Goal: Transaction & Acquisition: Purchase product/service

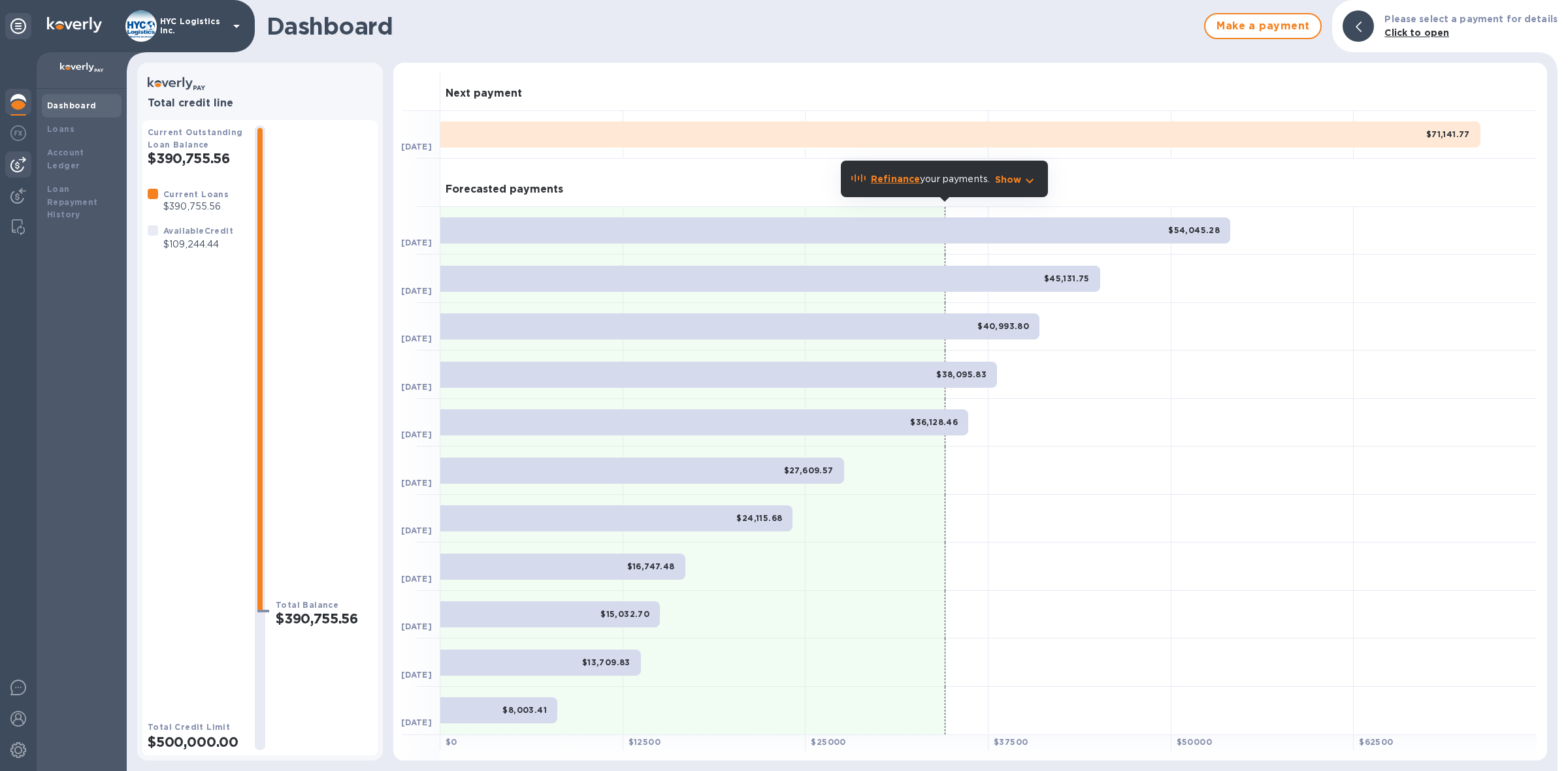
click at [18, 157] on img at bounding box center [19, 165] width 16 height 16
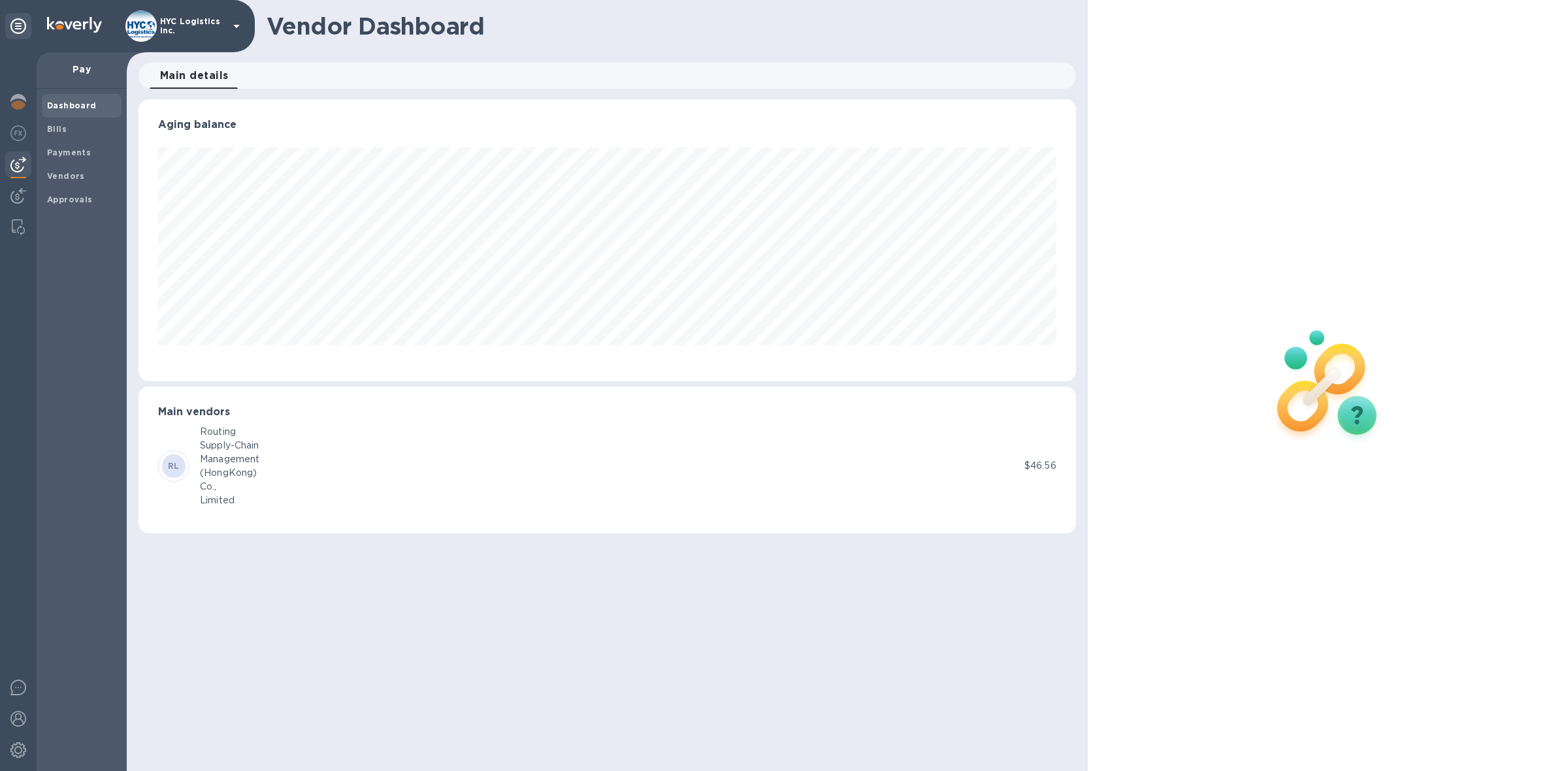
scroll to position [281, 937]
click at [53, 171] on b "Vendors" at bounding box center [65, 176] width 38 height 10
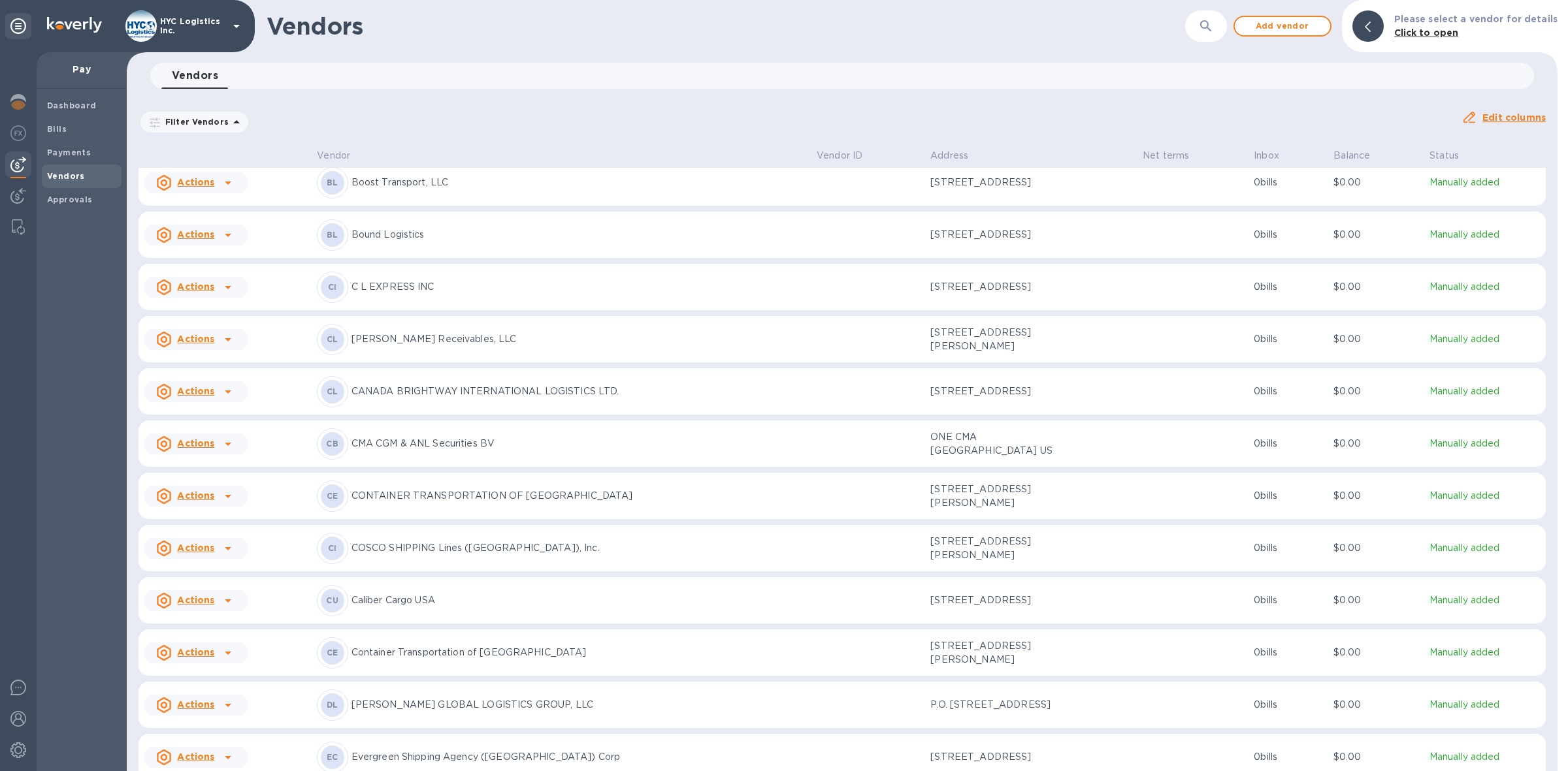
scroll to position [624, 0]
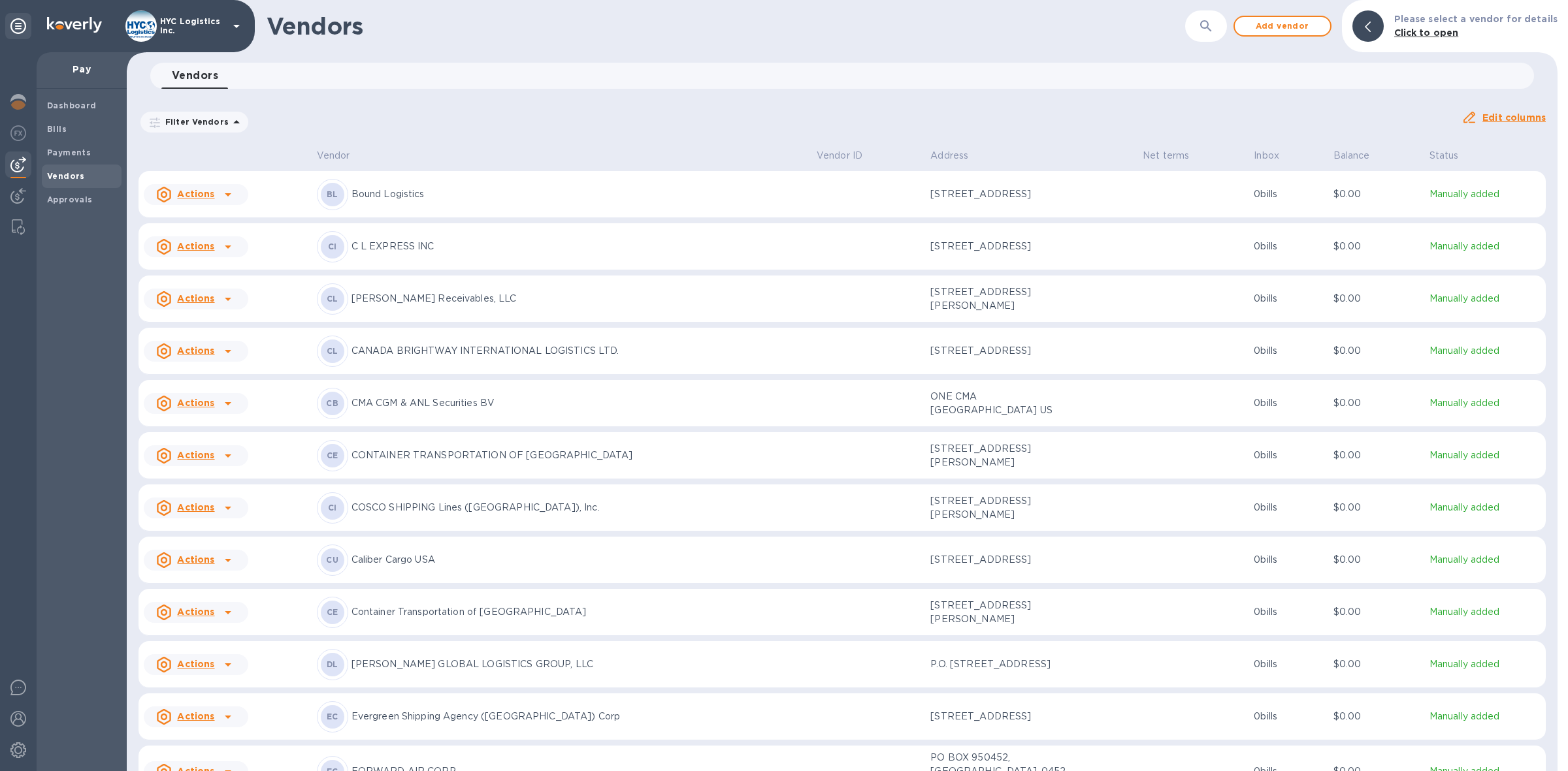
click at [199, 512] on u "Actions" at bounding box center [195, 507] width 37 height 11
click at [206, 588] on b "Add new bill" at bounding box center [211, 592] width 61 height 11
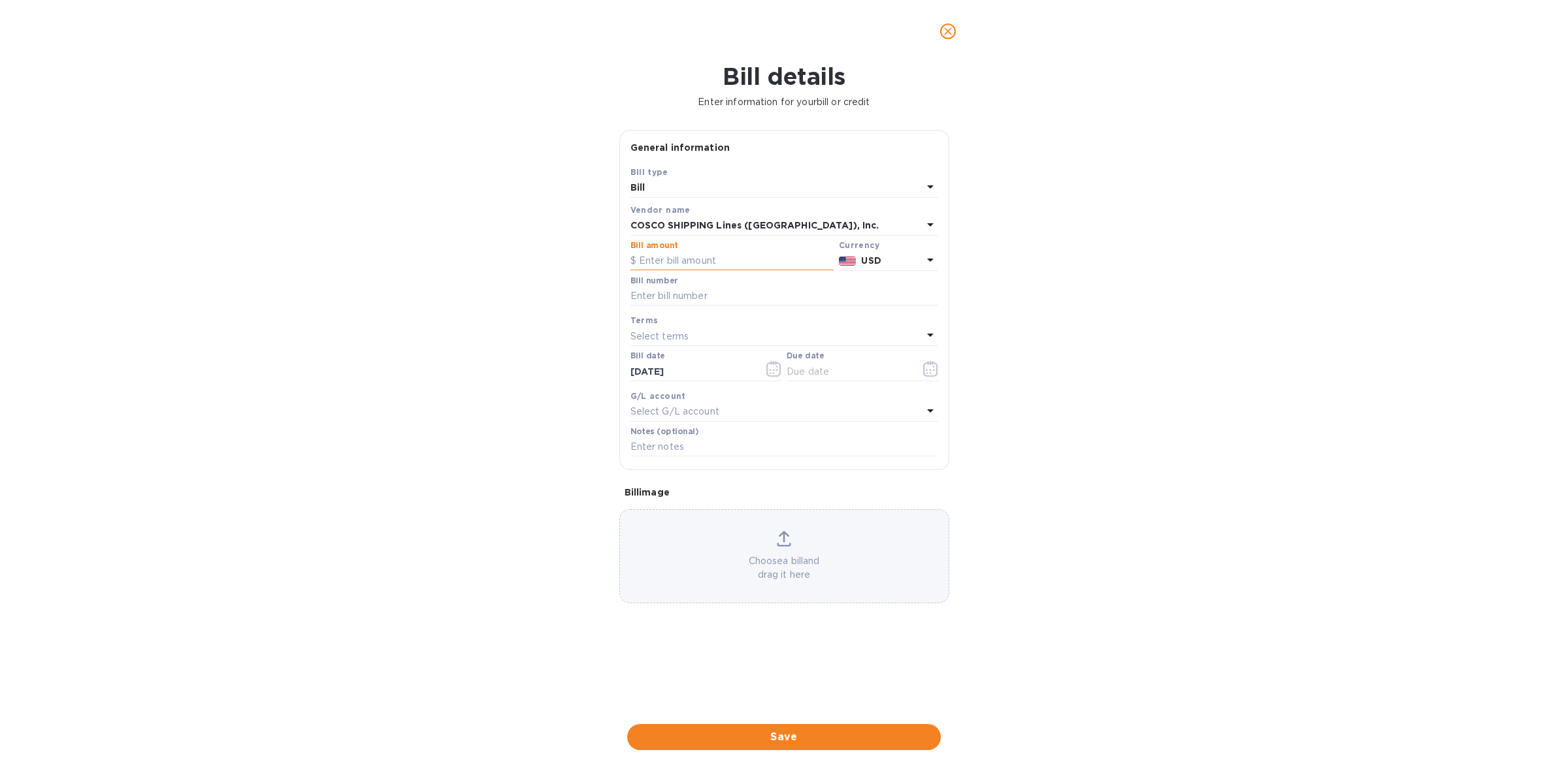
click at [725, 255] on input "text" at bounding box center [732, 262] width 203 height 20
type input "3,115"
click at [773, 297] on input "text" at bounding box center [784, 297] width 308 height 20
click at [741, 291] on input "text" at bounding box center [784, 297] width 308 height 20
paste input "COSU6425195750"
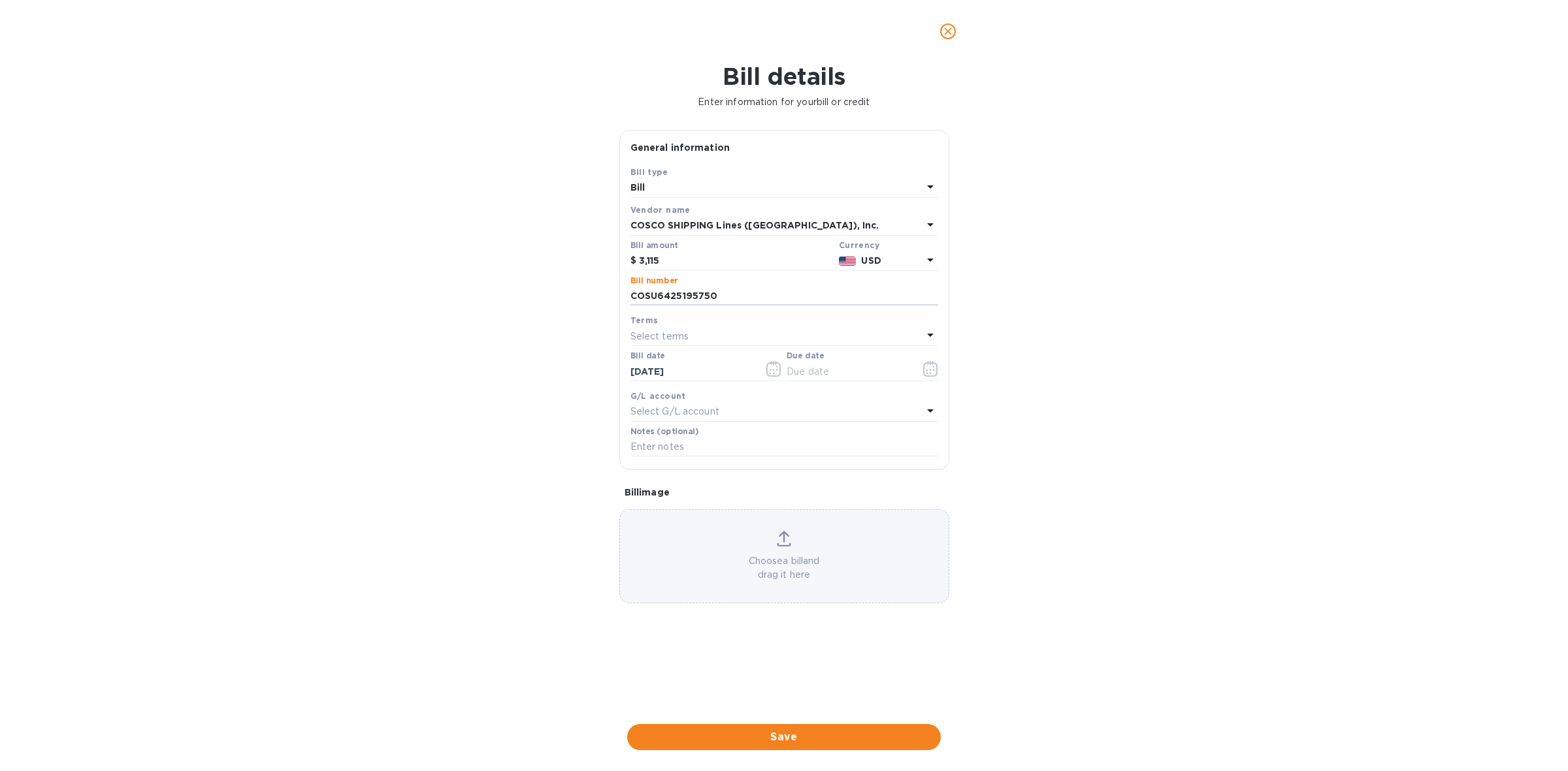
type input "COSU6425195750"
click at [732, 335] on div "Select terms" at bounding box center [776, 336] width 292 height 19
click at [690, 501] on div "COD" at bounding box center [779, 507] width 287 height 24
type input "[DATE]"
click at [808, 732] on span "Save" at bounding box center [784, 737] width 293 height 16
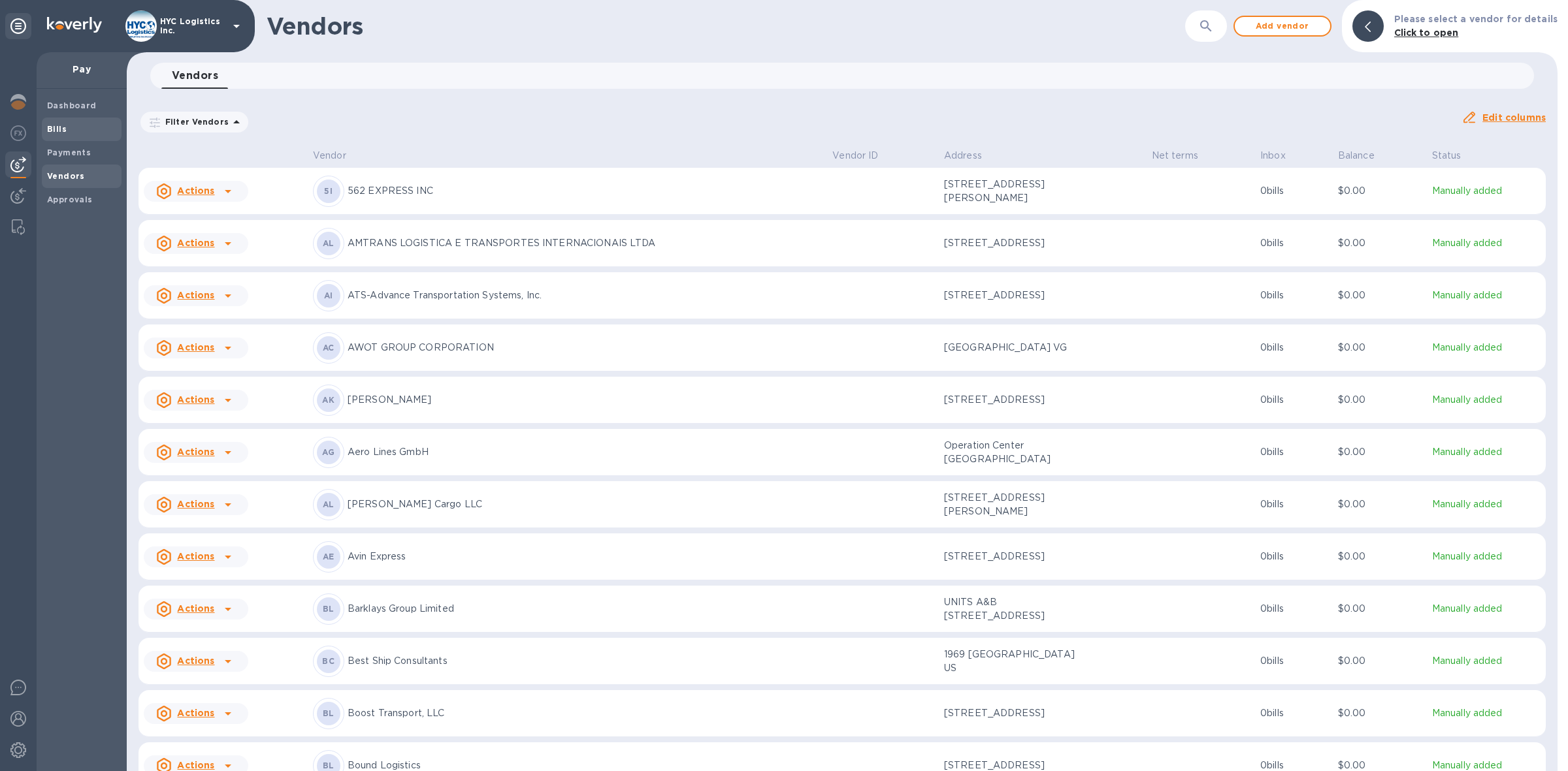
click at [58, 118] on div "Bills" at bounding box center [82, 129] width 80 height 23
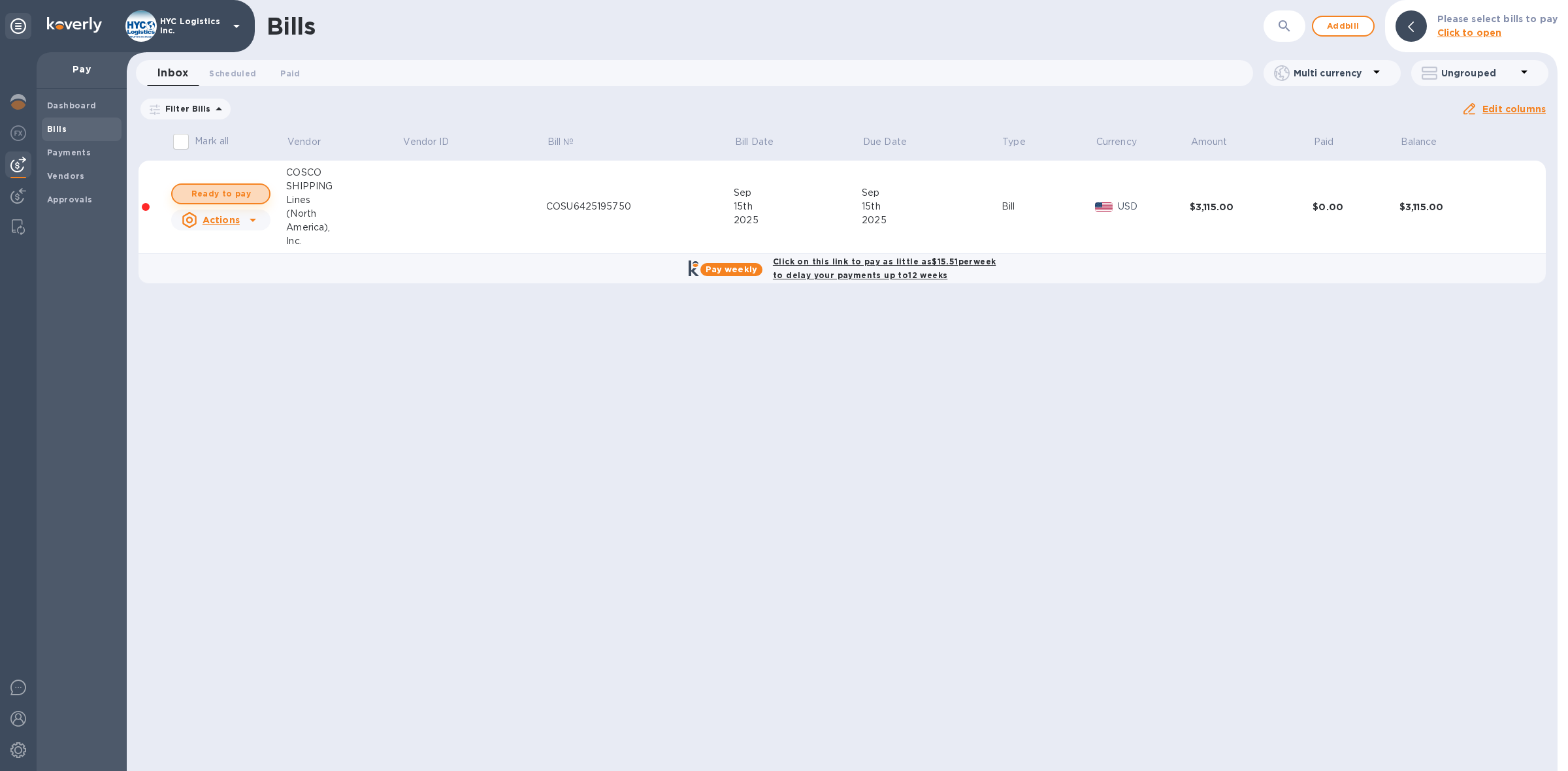
click at [224, 196] on span "Ready to pay" at bounding box center [221, 194] width 76 height 16
checkbox input "true"
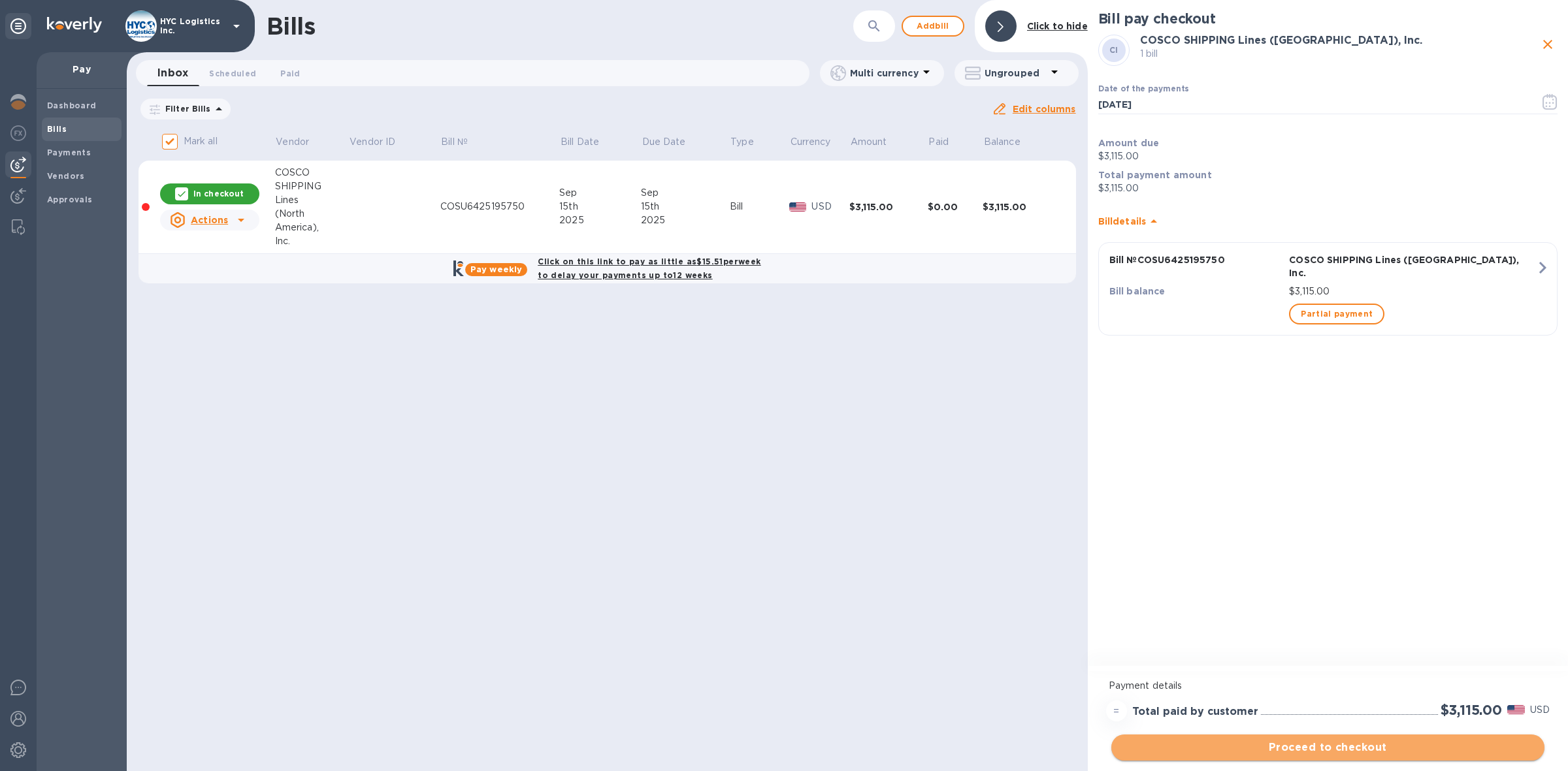
click at [1342, 746] on span "Proceed to checkout" at bounding box center [1328, 748] width 412 height 16
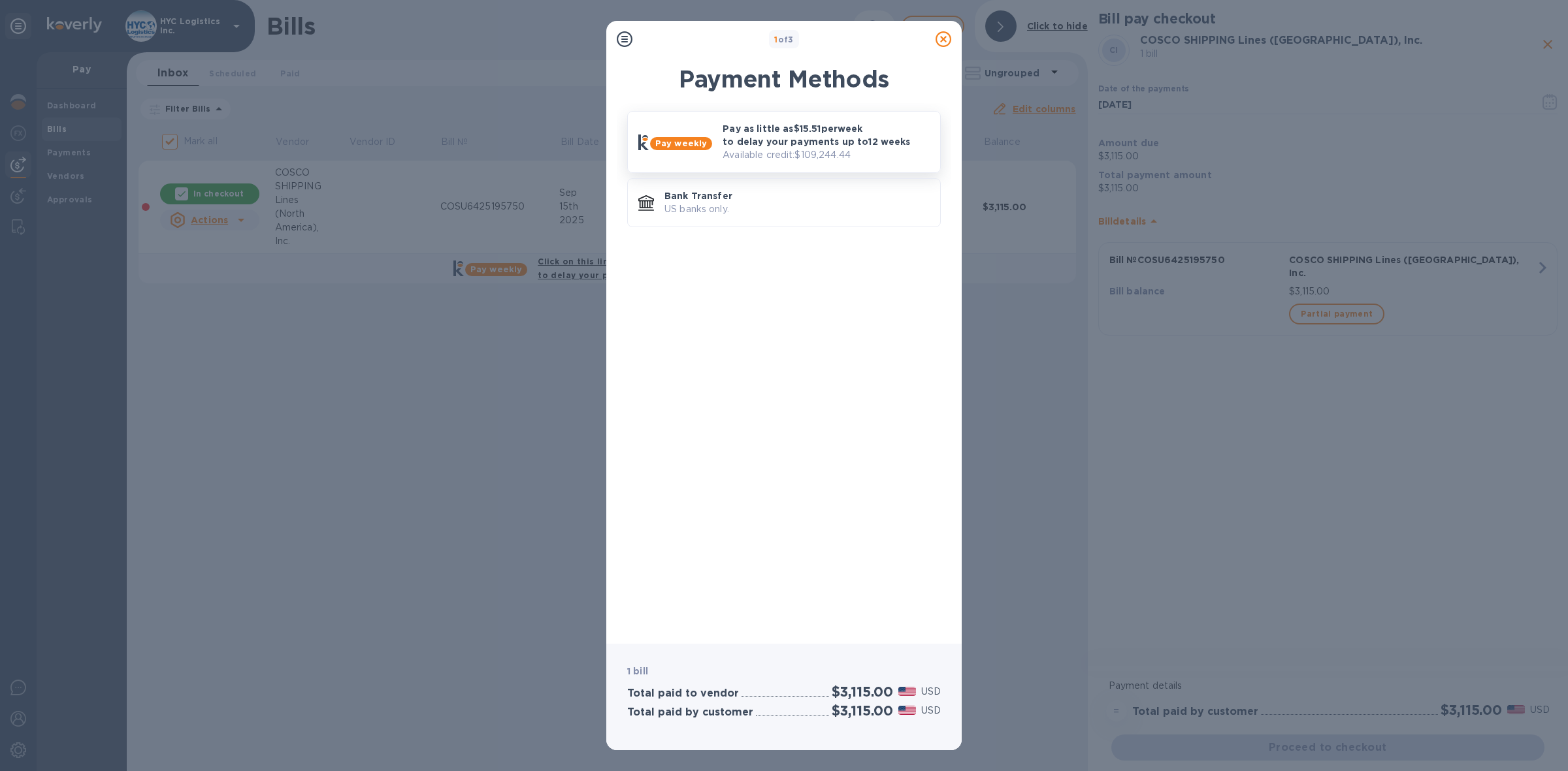
click at [756, 140] on p "Pay as little as $15.51 per week to delay your payments up to 12 weeks" at bounding box center [826, 135] width 207 height 26
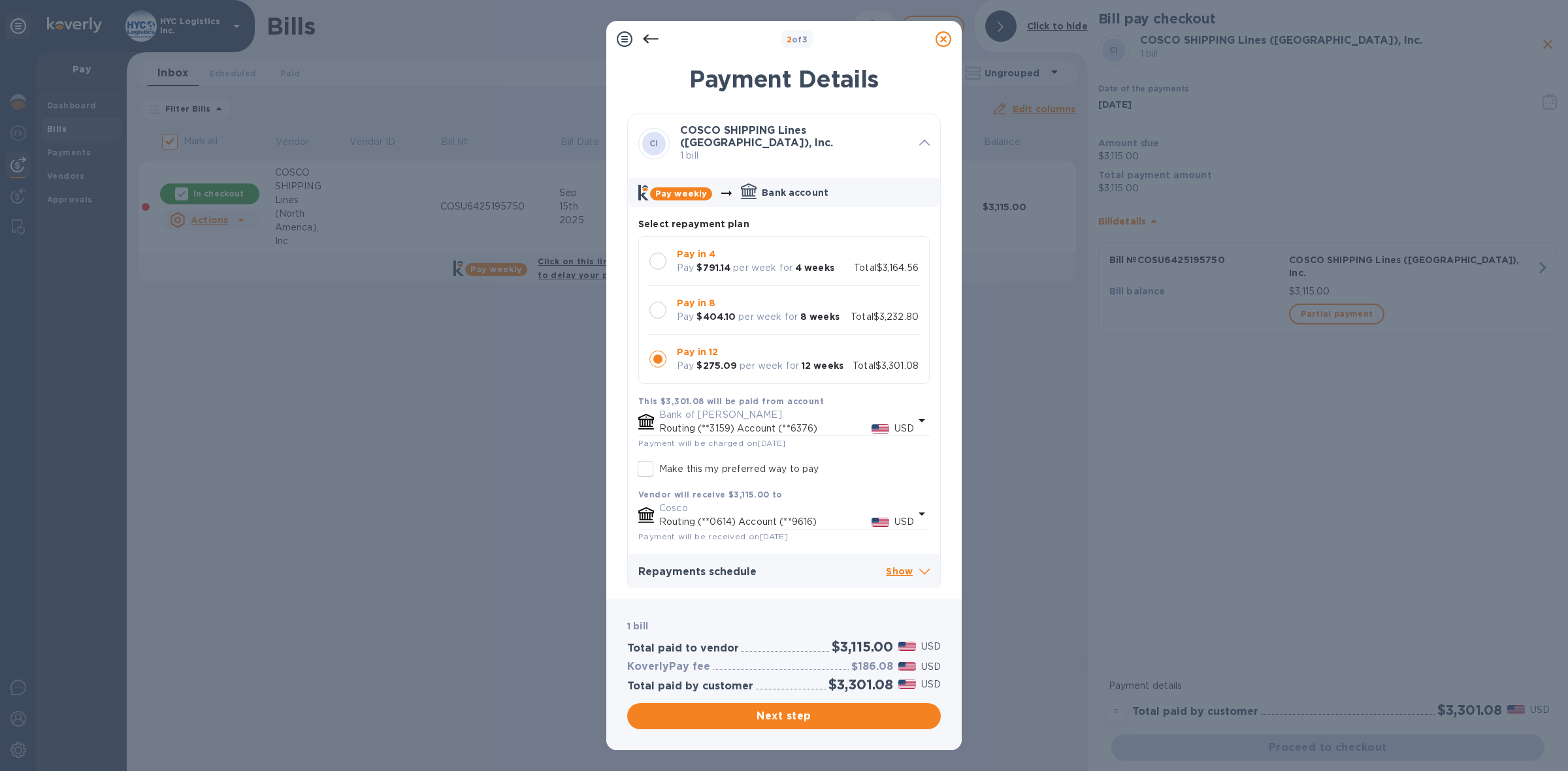
click at [658, 260] on div at bounding box center [657, 261] width 17 height 17
click at [796, 708] on button "Next step" at bounding box center [783, 716] width 313 height 26
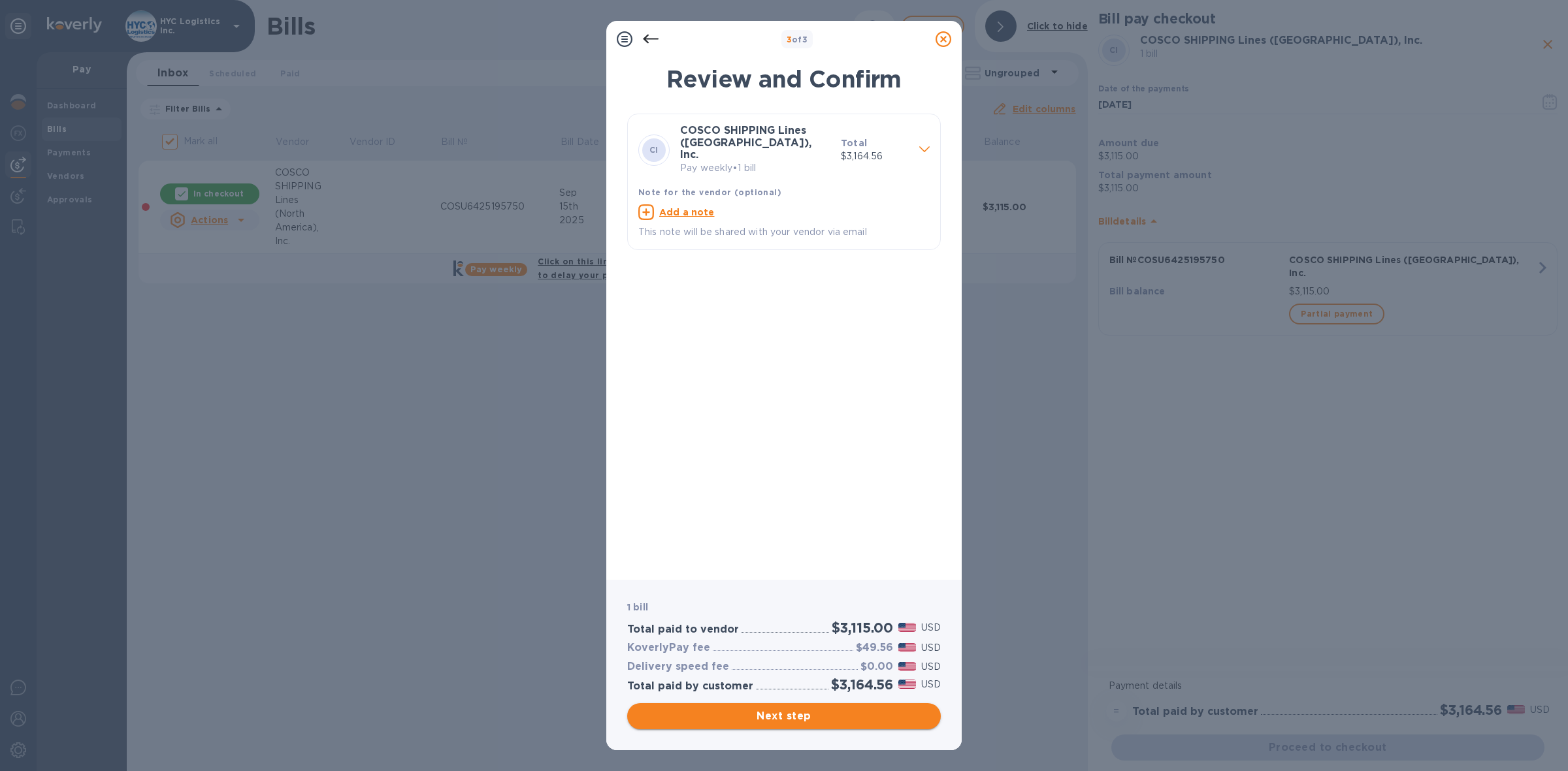
click at [834, 710] on span "Next step" at bounding box center [784, 716] width 293 height 16
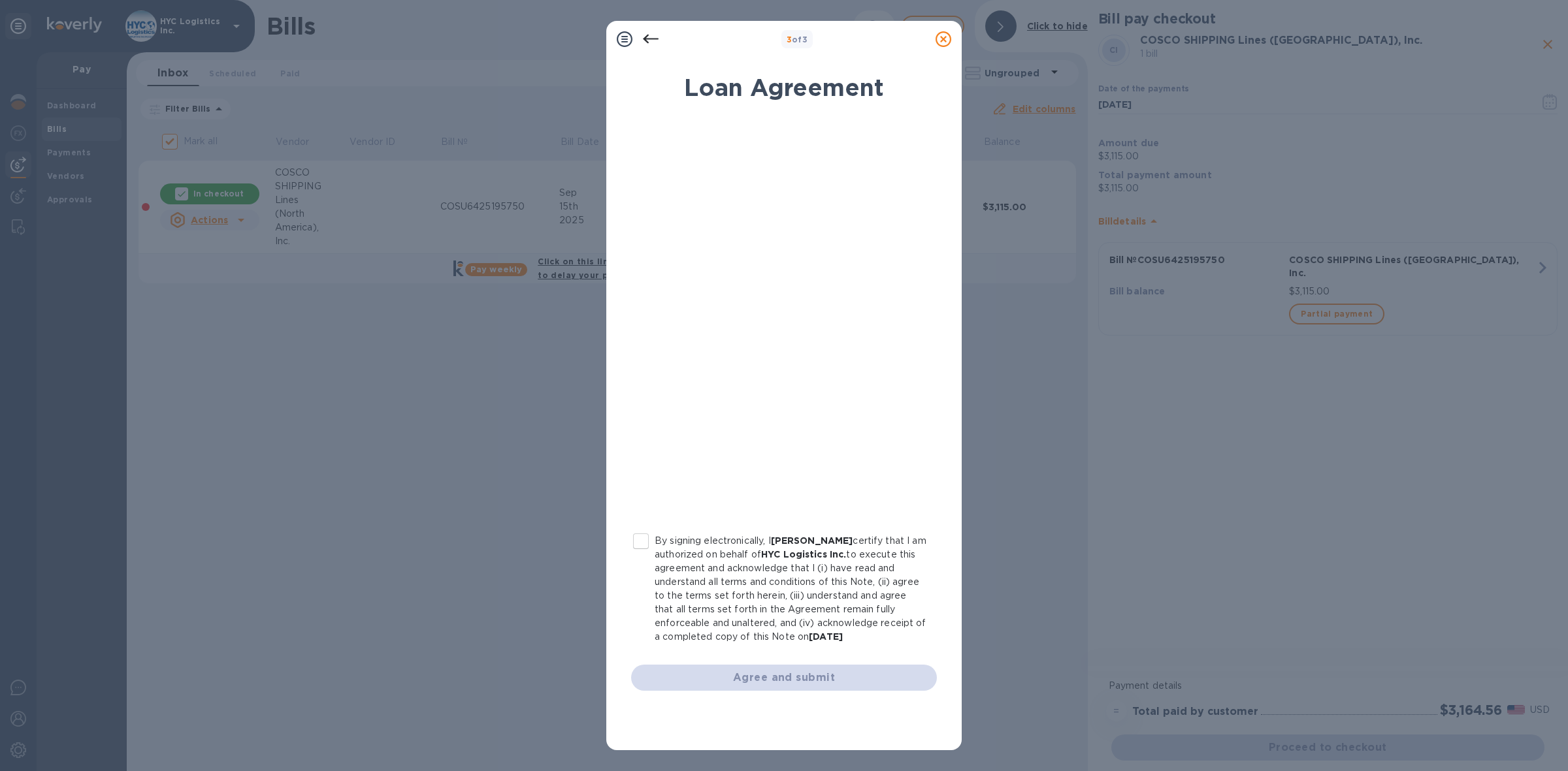
click at [641, 541] on input "By signing electronically, I [PERSON_NAME] certify that I am authorized on beha…" at bounding box center [640, 542] width 27 height 27
checkbox input "true"
click at [763, 674] on span "Agree and submit" at bounding box center [784, 678] width 285 height 16
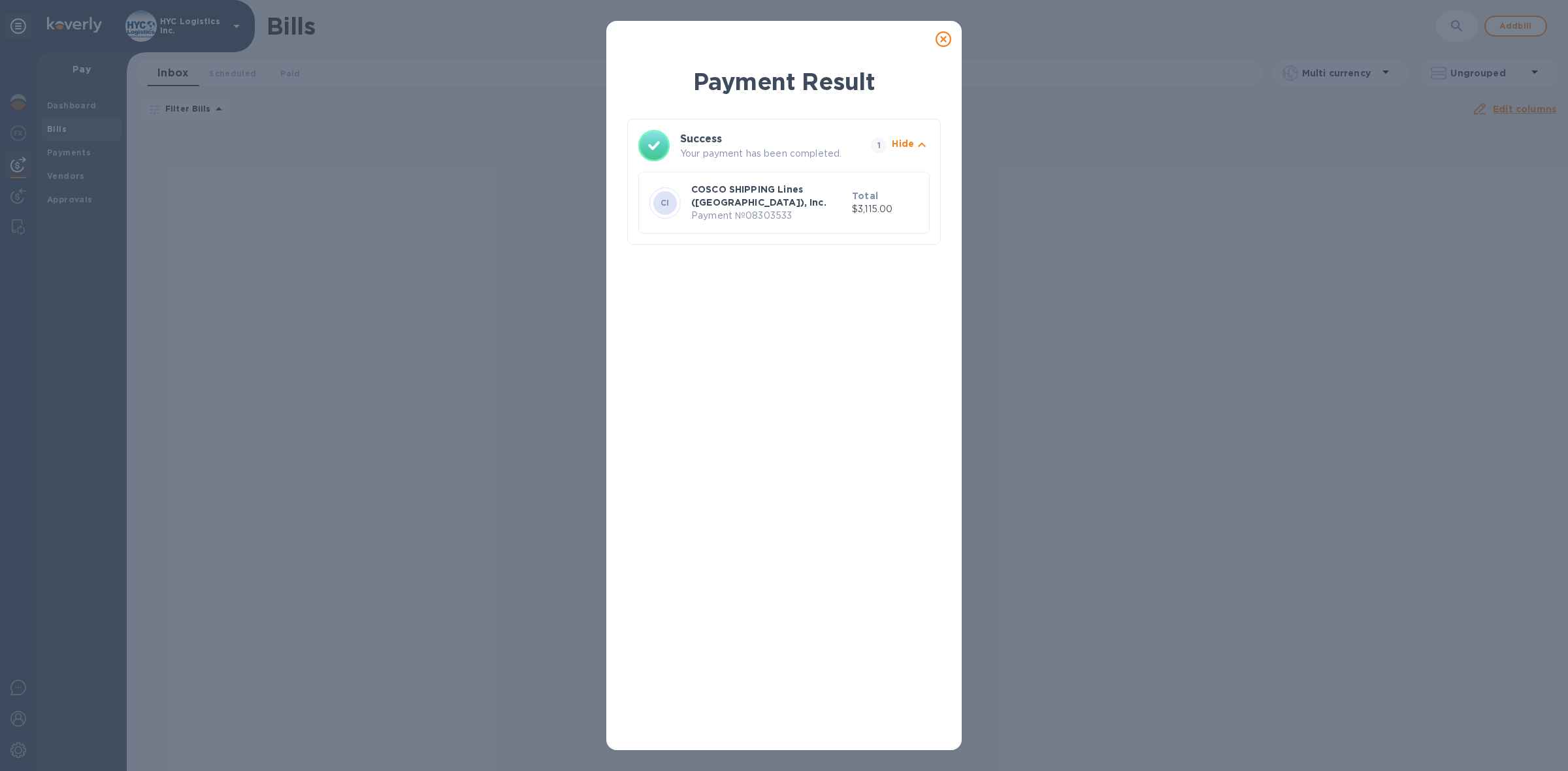
click at [779, 216] on p "Payment № 08303533" at bounding box center [768, 216] width 155 height 14
copy p "08303533"
click at [942, 36] on icon at bounding box center [943, 39] width 16 height 16
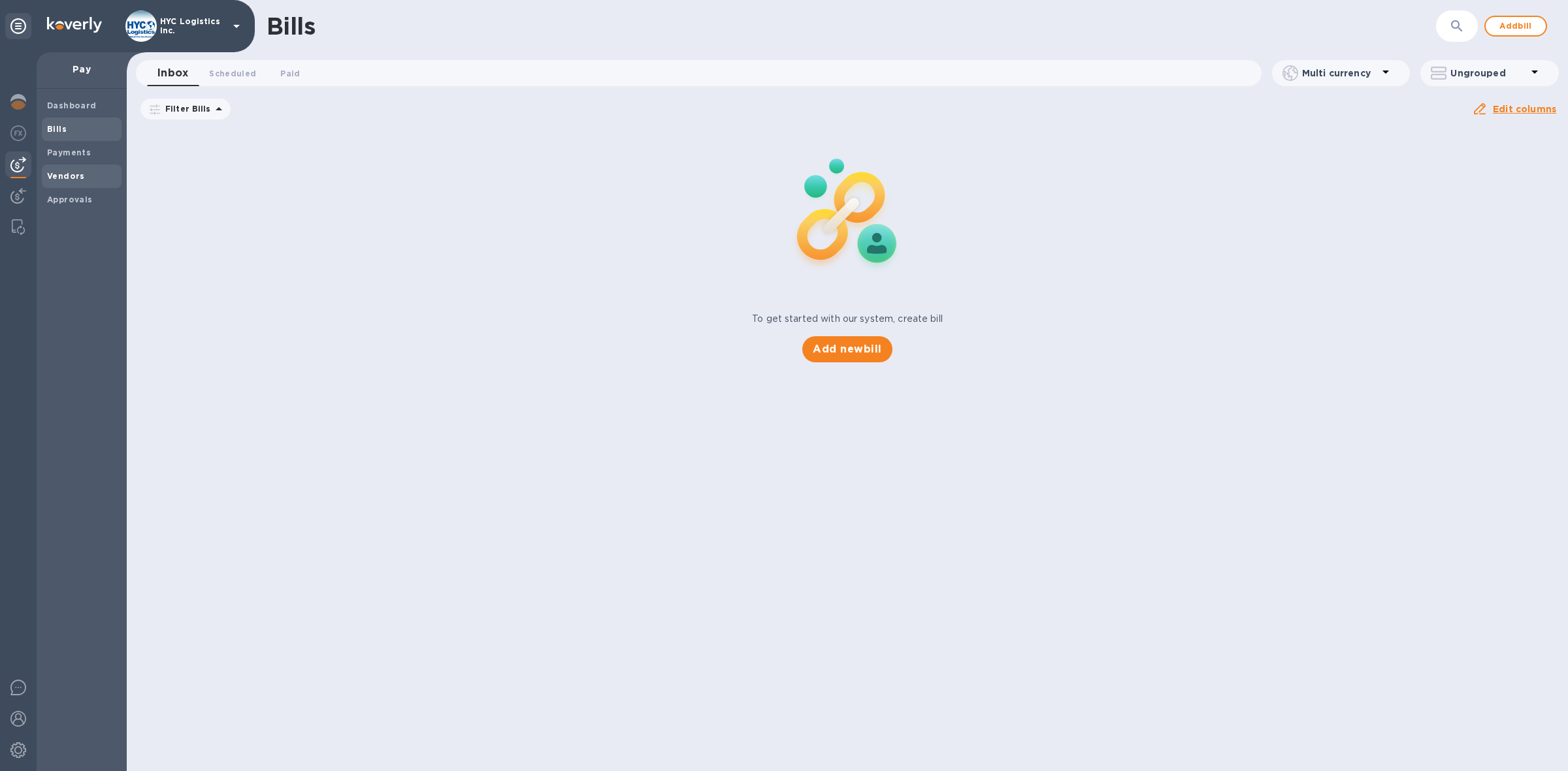
click at [62, 175] on b "Vendors" at bounding box center [65, 176] width 38 height 10
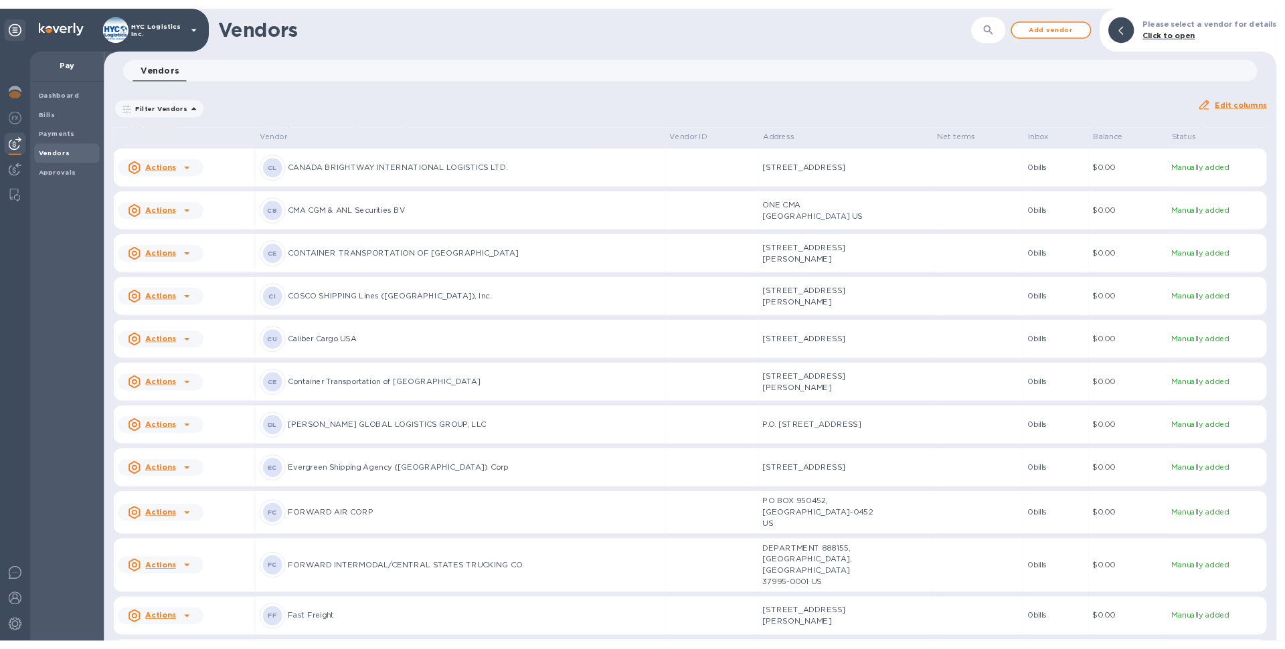
scroll to position [1018, 0]
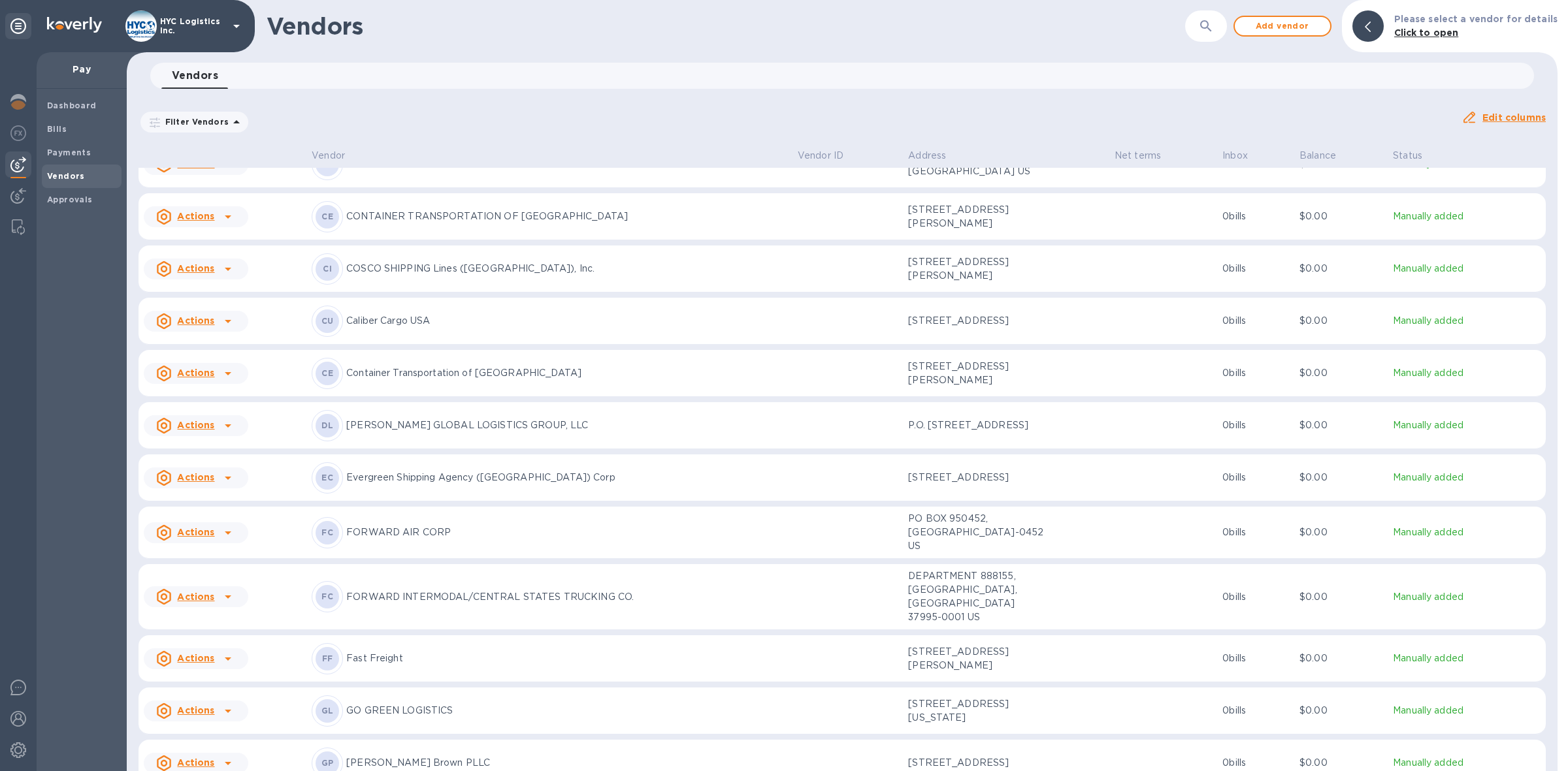
click at [194, 482] on u "Actions" at bounding box center [195, 477] width 37 height 11
click at [204, 561] on b "Add new bill" at bounding box center [211, 565] width 61 height 11
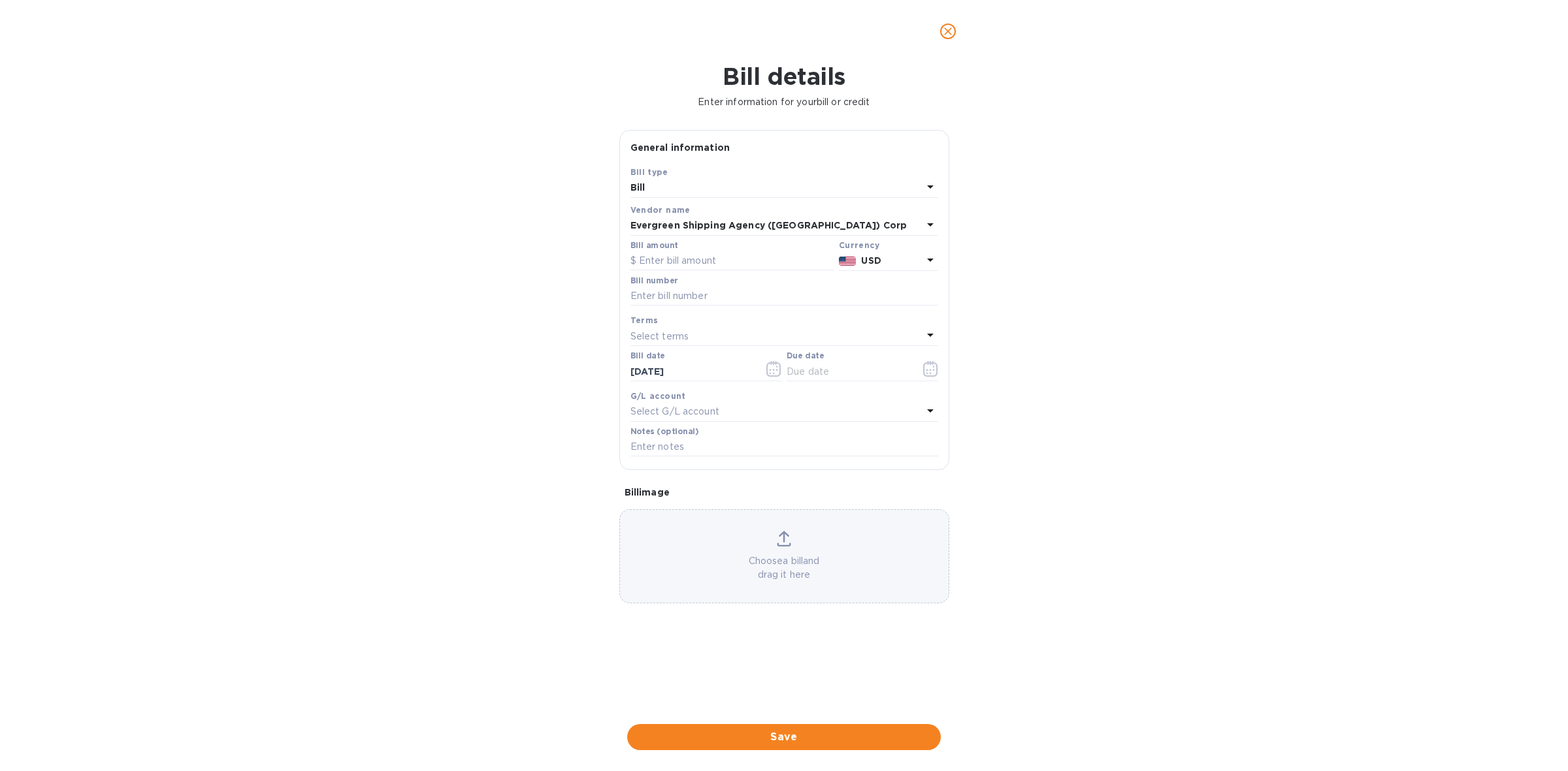
scroll to position [994, 0]
click at [767, 259] on input "text" at bounding box center [732, 262] width 203 height 20
type input "6,286"
click at [755, 299] on input "text" at bounding box center [784, 297] width 308 height 20
click at [680, 295] on input "text" at bounding box center [784, 297] width 308 height 20
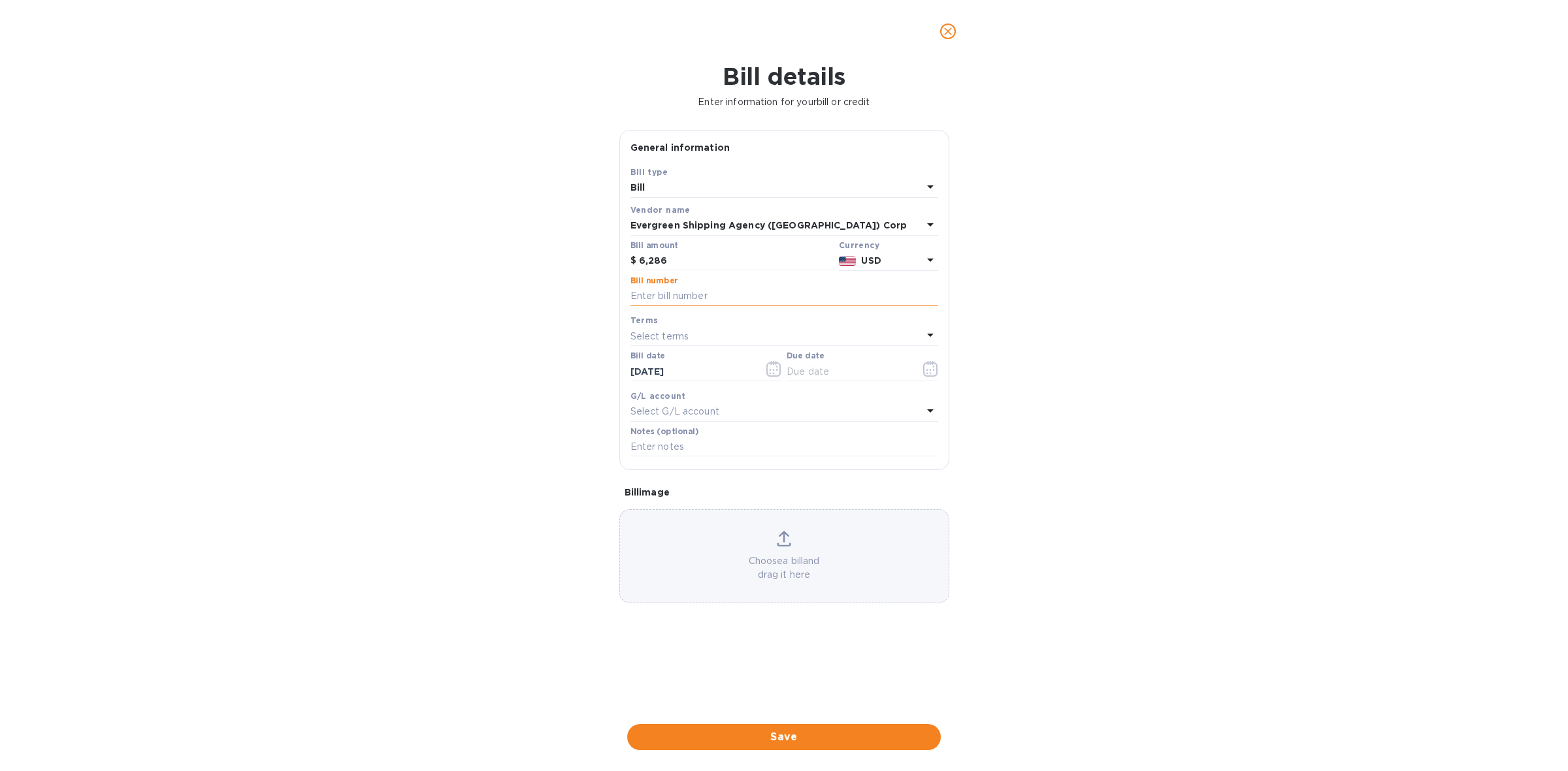
paste input "EGLV140501986665"
click at [813, 298] on input "EGLV140501986665," at bounding box center [784, 297] width 308 height 20
paste input "EGLV142502681872"
type input "EGLV140501986665, EGLV142502681872"
click at [840, 337] on div "Select terms" at bounding box center [776, 336] width 292 height 19
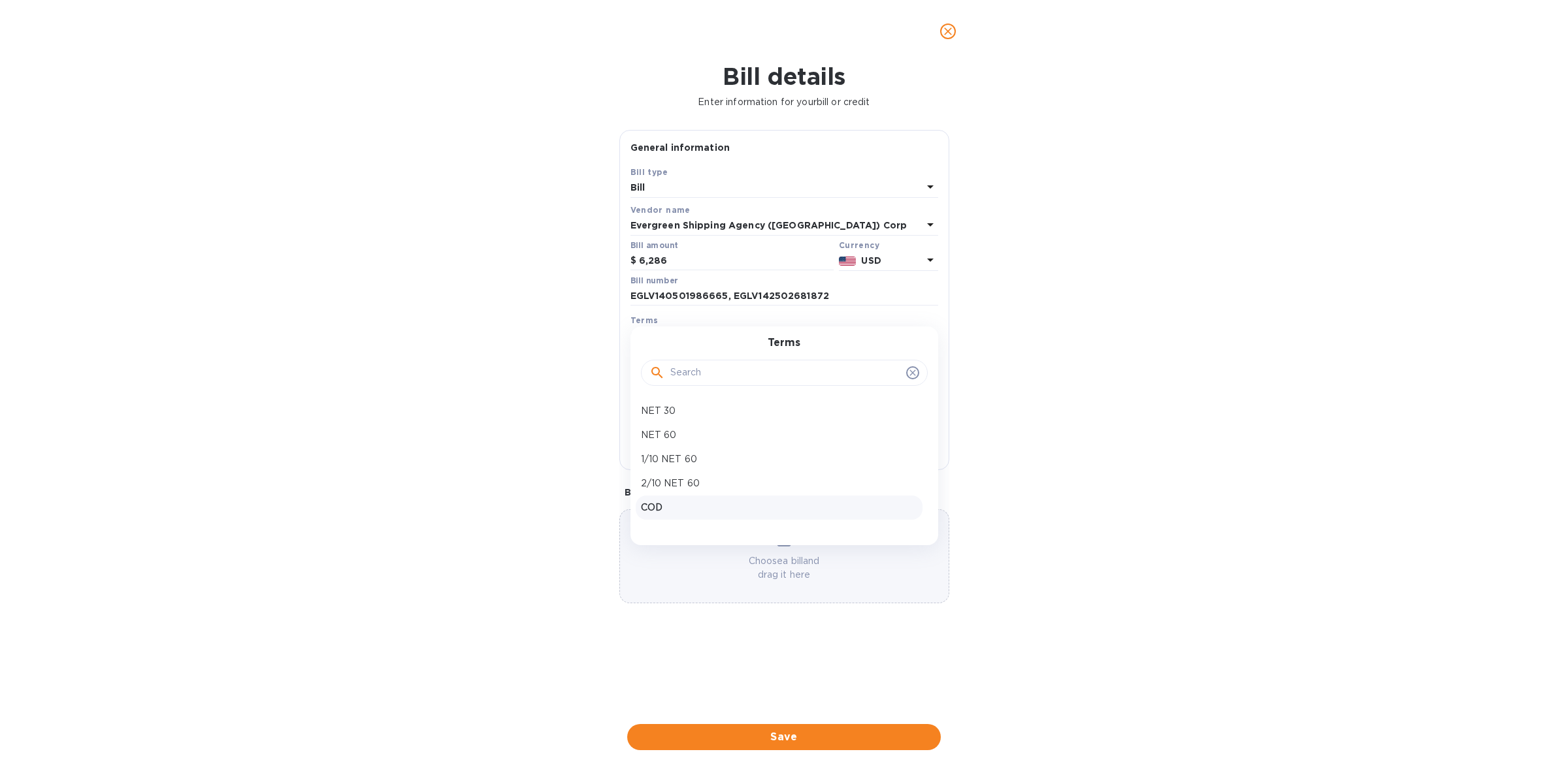
click at [722, 509] on p "COD" at bounding box center [778, 507] width 276 height 14
type input "[DATE]"
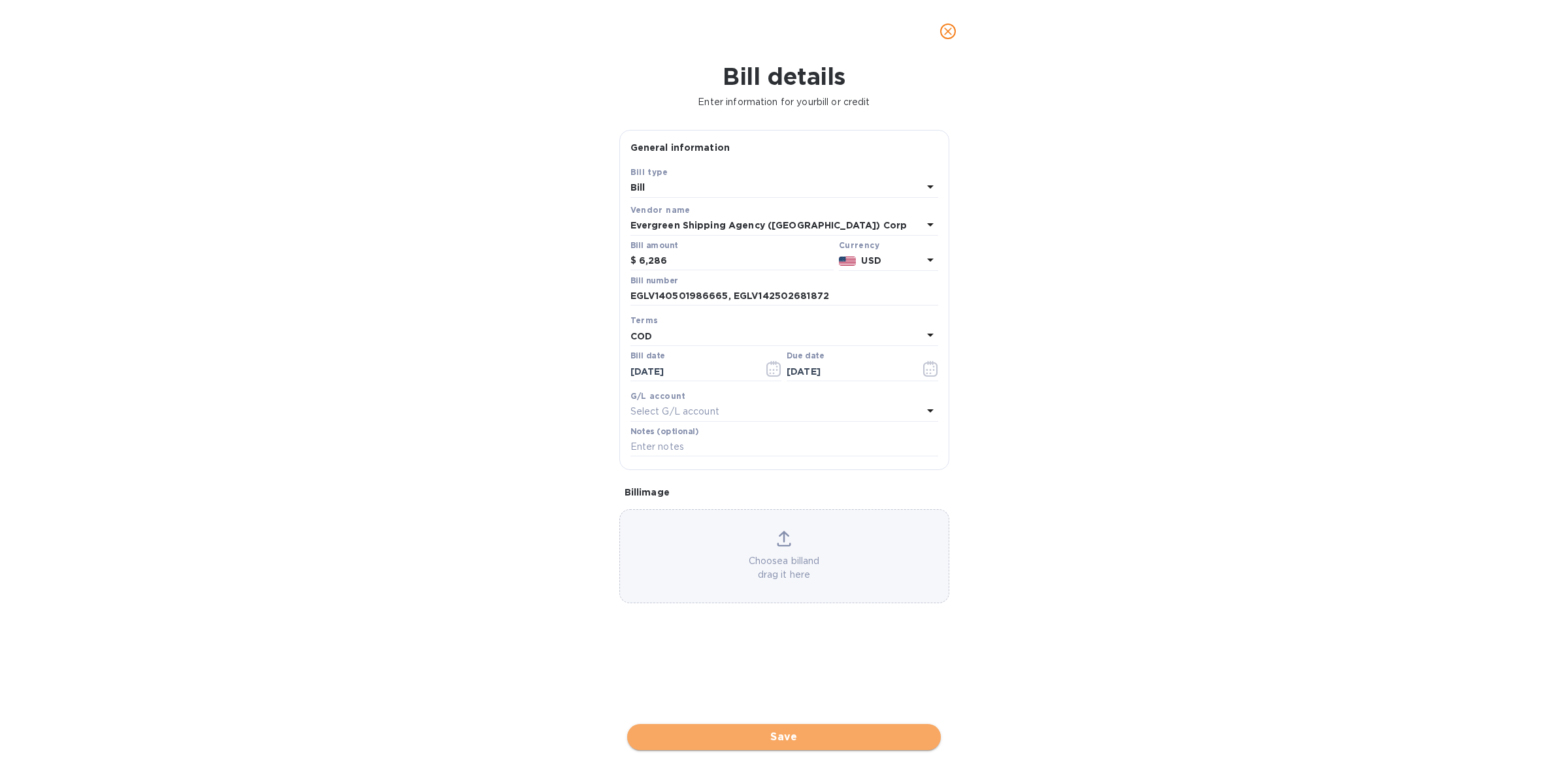
click at [787, 733] on span "Save" at bounding box center [784, 737] width 293 height 16
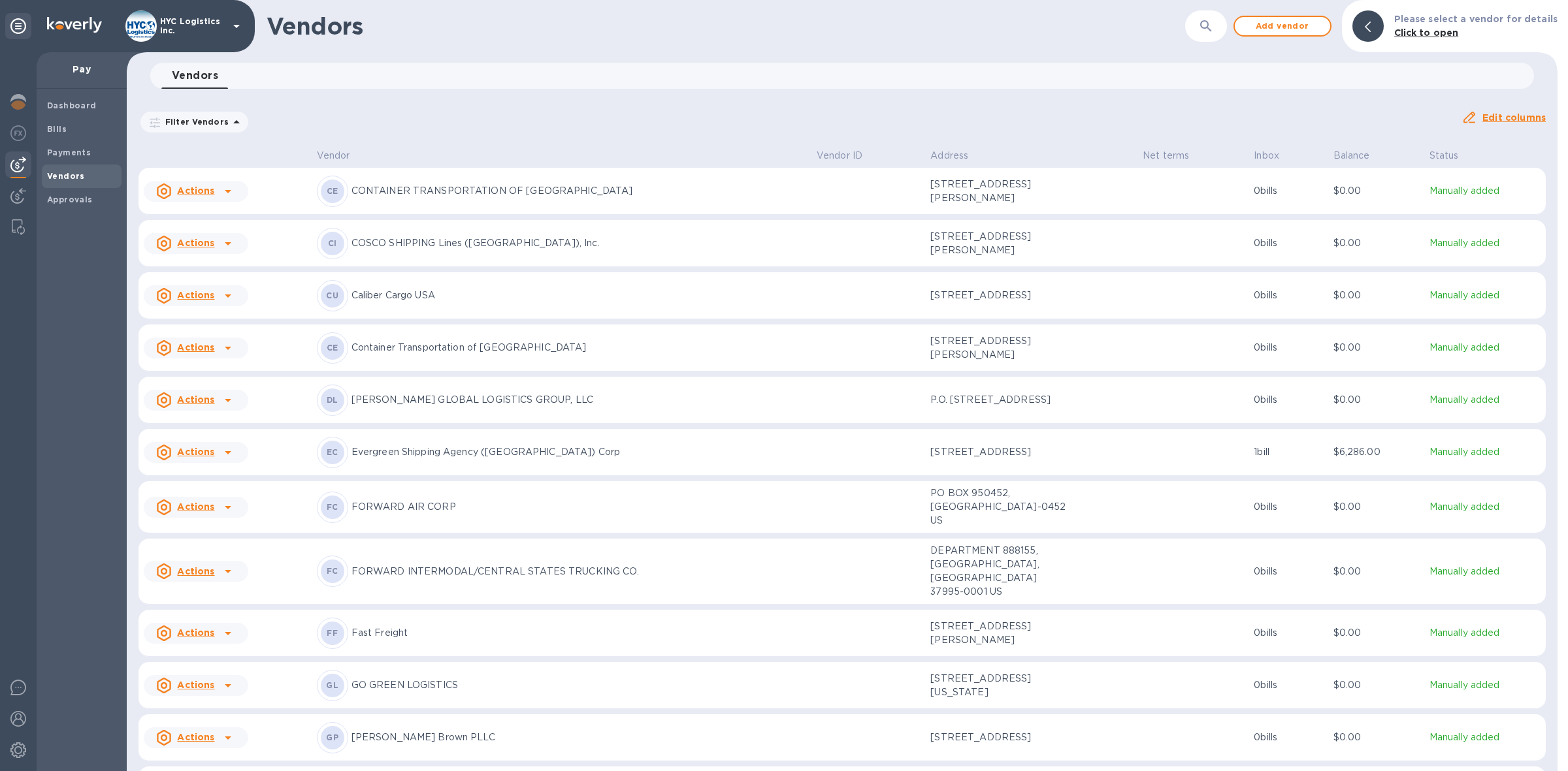
scroll to position [994, 0]
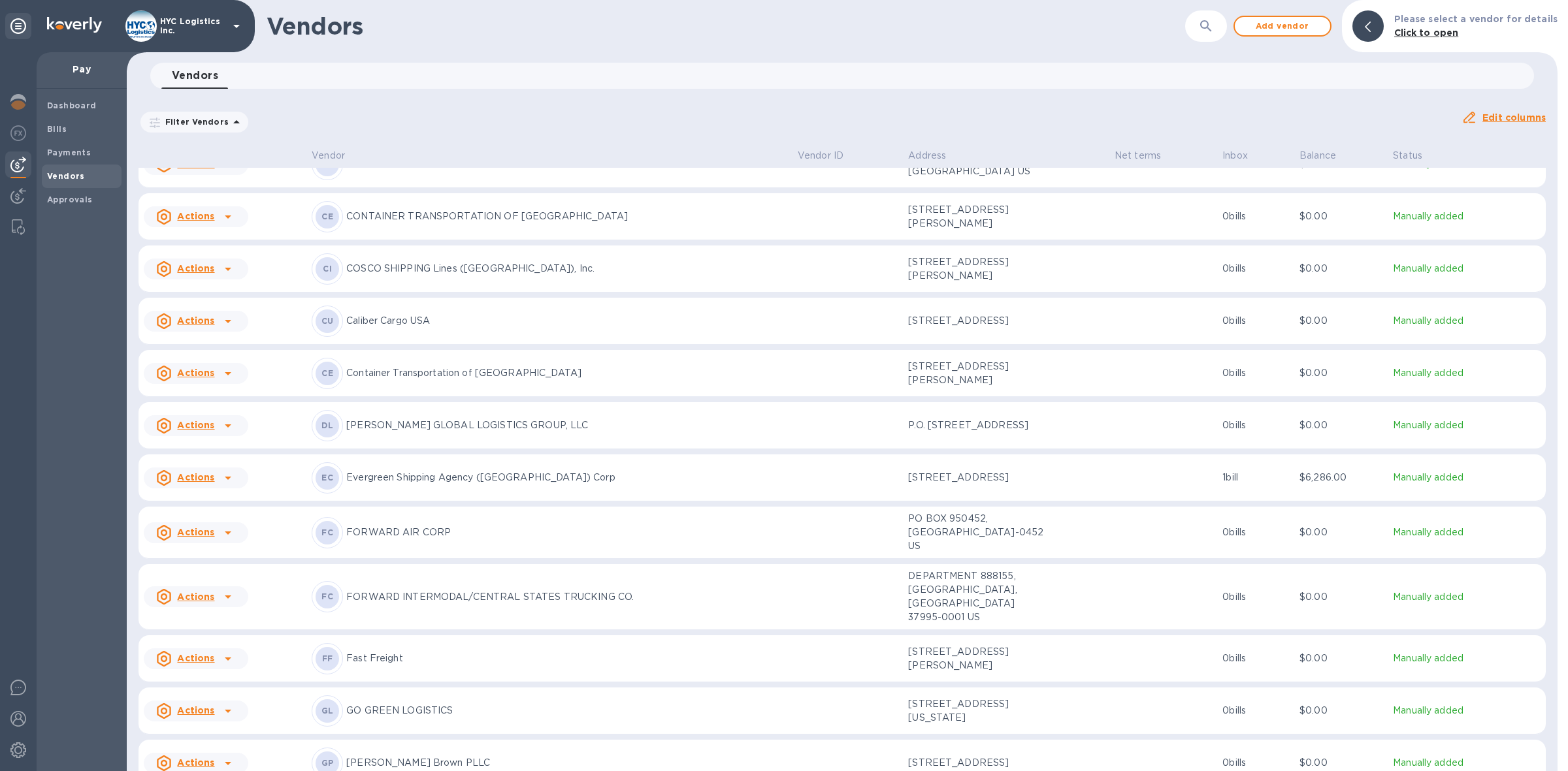
click at [202, 482] on u "Actions" at bounding box center [195, 477] width 37 height 11
click at [47, 124] on div at bounding box center [784, 386] width 1568 height 771
click at [57, 129] on b "Bills" at bounding box center [57, 129] width 20 height 10
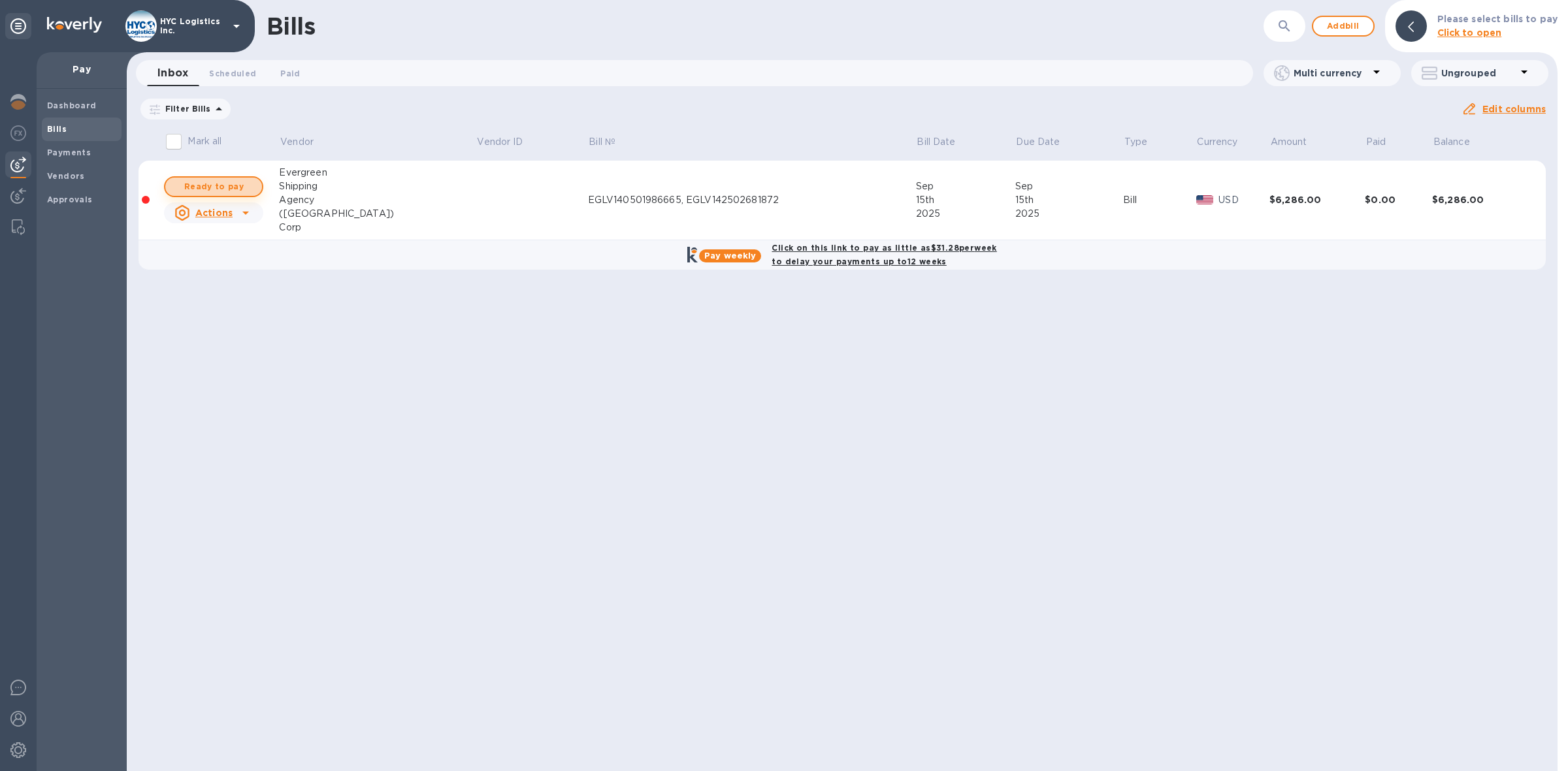
click at [227, 183] on span "Ready to pay" at bounding box center [214, 186] width 76 height 16
checkbox input "true"
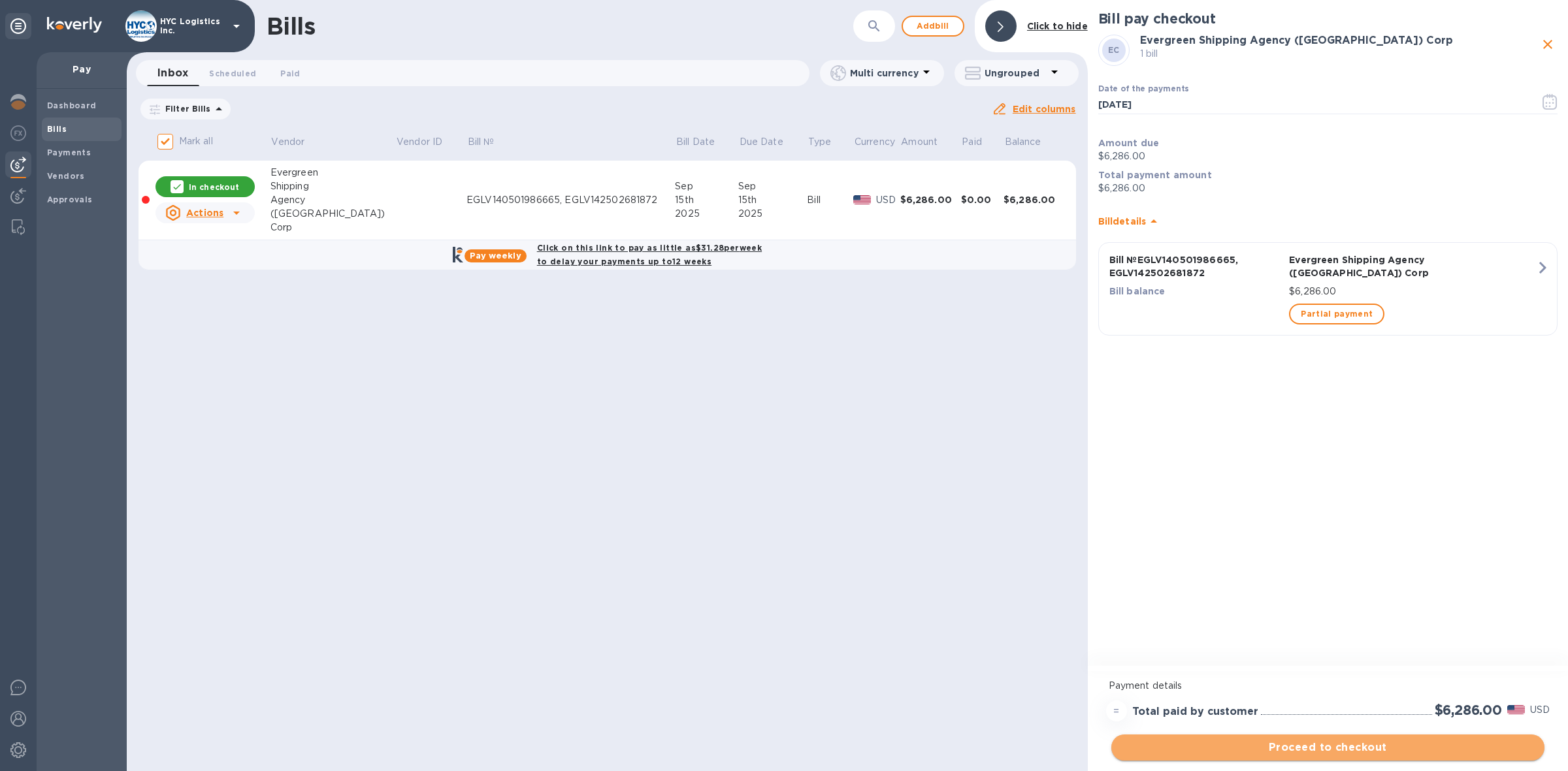
click at [1318, 741] on span "Proceed to checkout" at bounding box center [1328, 748] width 412 height 16
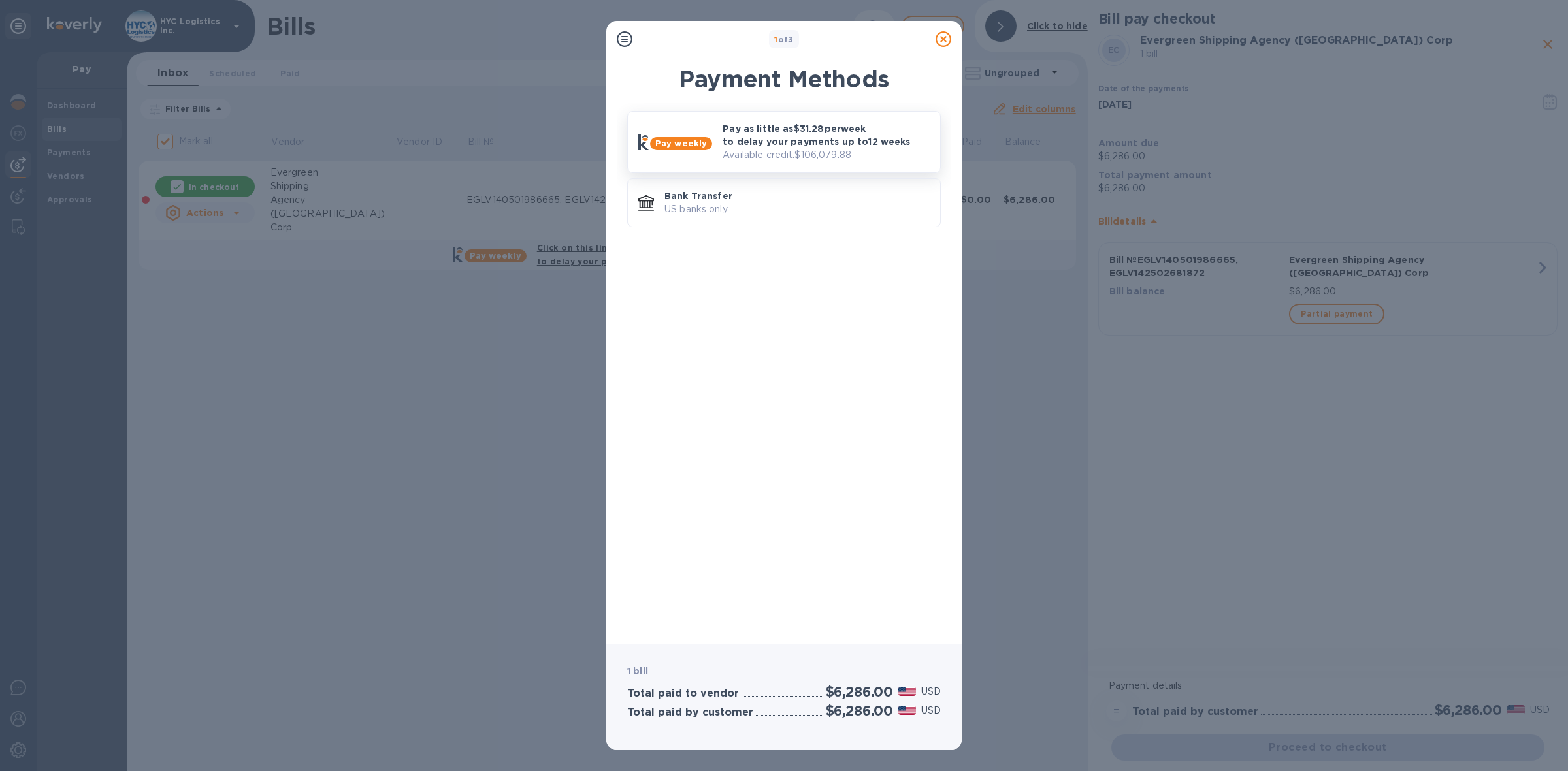
click at [813, 134] on p "Pay as little as $31.28 per week to delay your payments up to 12 weeks" at bounding box center [826, 135] width 207 height 26
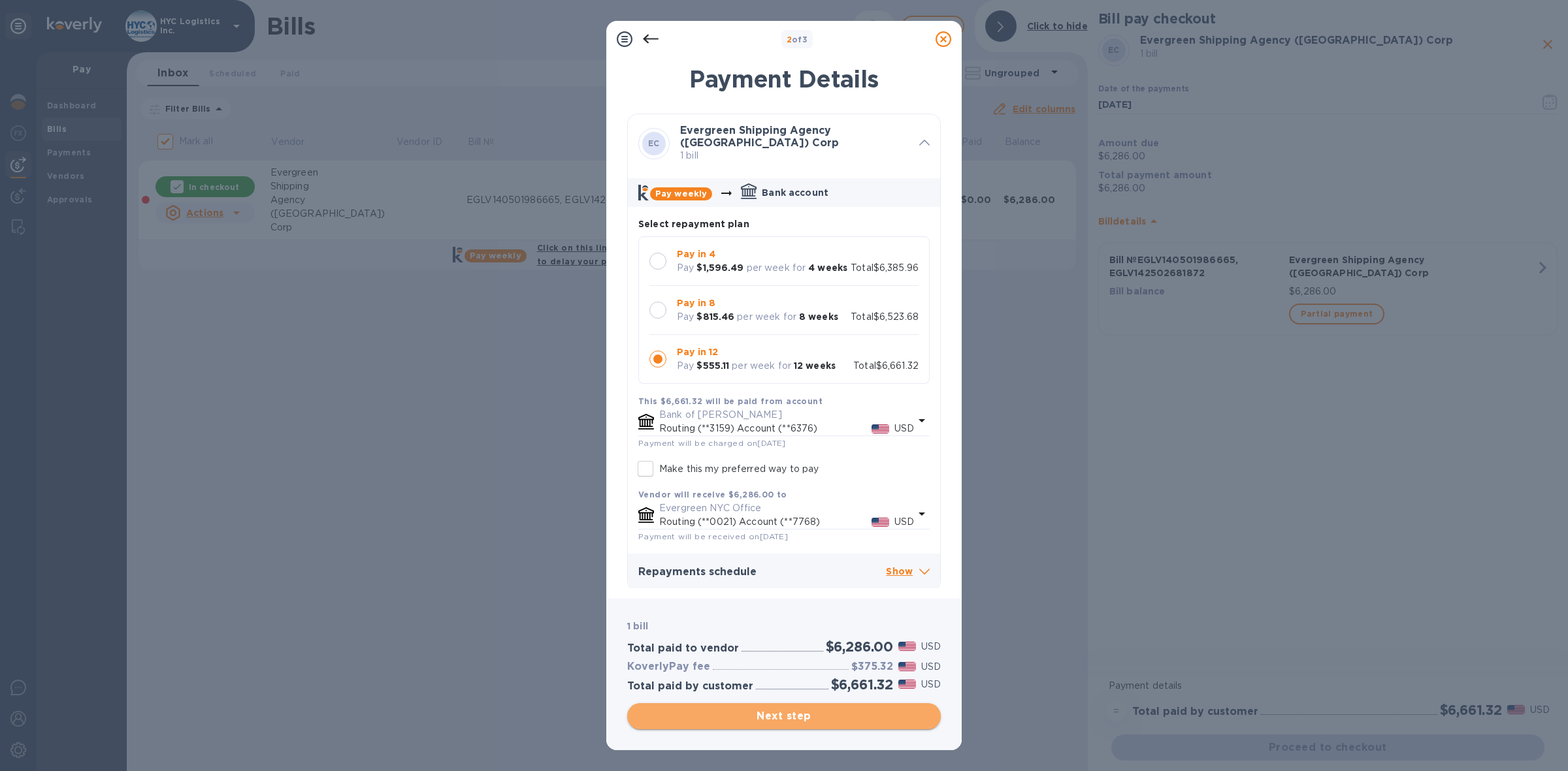
click at [806, 716] on span "Next step" at bounding box center [784, 716] width 293 height 16
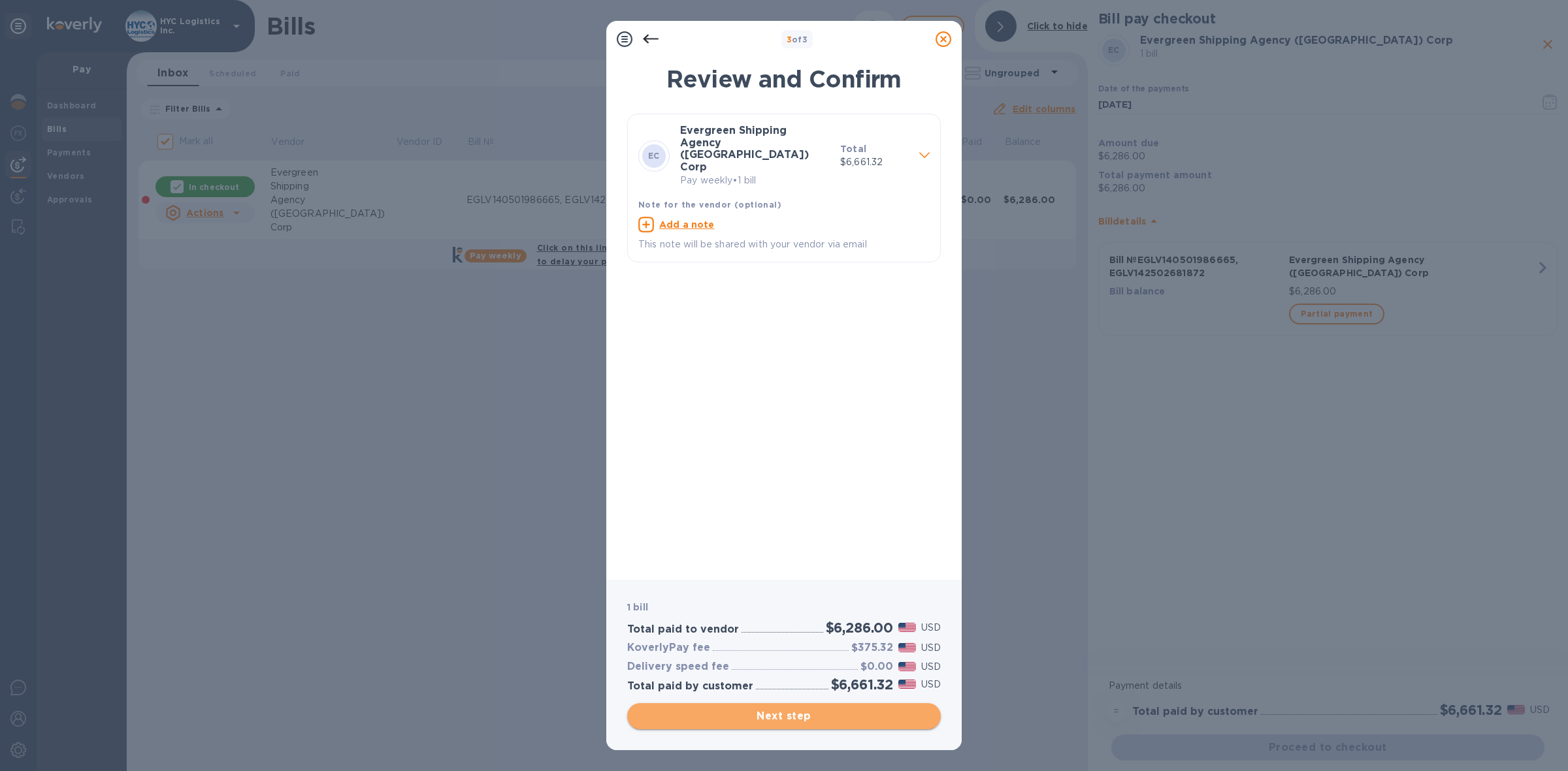
click at [824, 710] on span "Next step" at bounding box center [784, 716] width 293 height 16
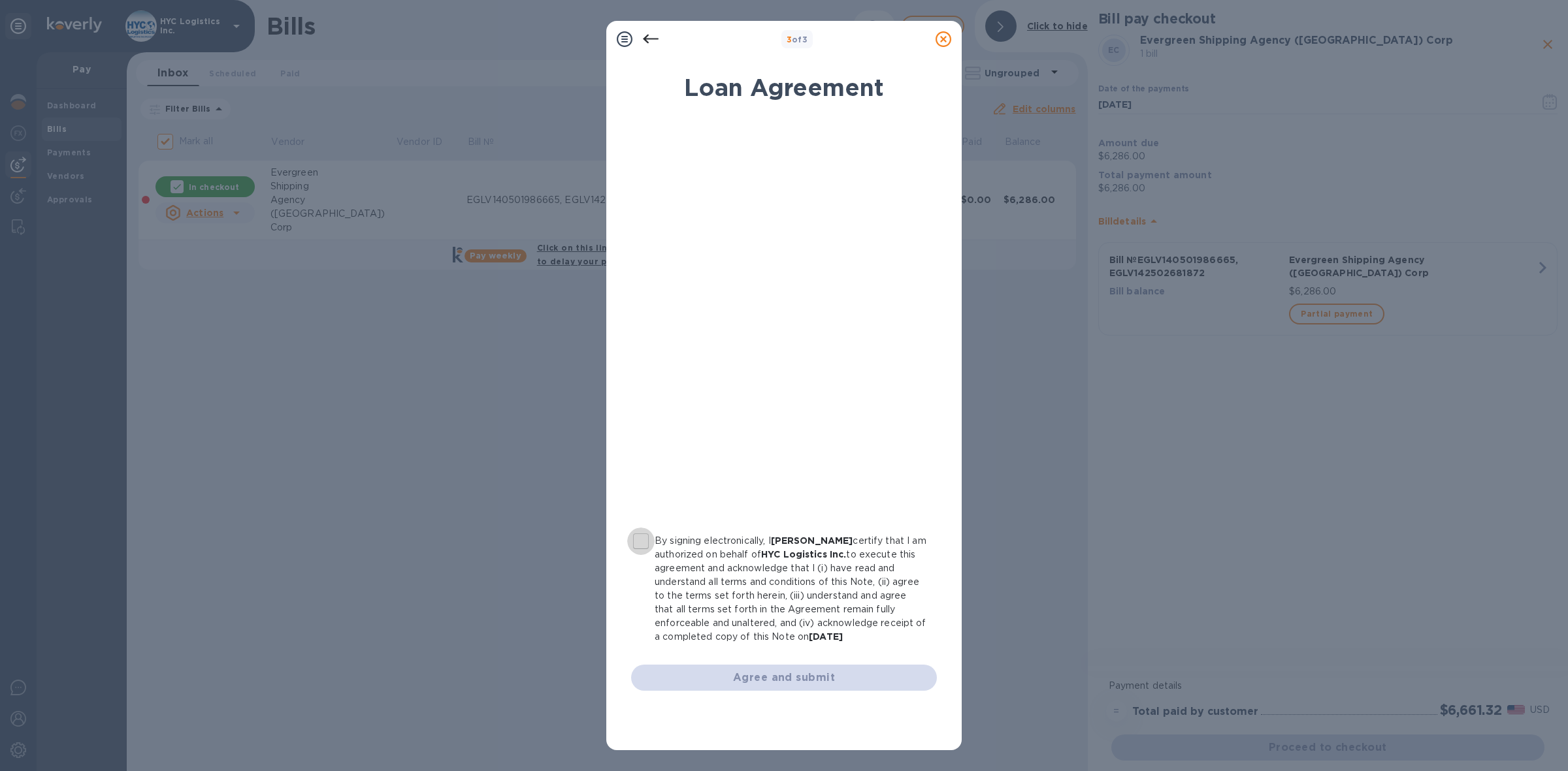
click at [643, 540] on input "By signing electronically, I [PERSON_NAME] certify that I am authorized on beha…" at bounding box center [640, 542] width 27 height 27
checkbox input "true"
click at [805, 679] on span "Agree and submit" at bounding box center [784, 678] width 285 height 16
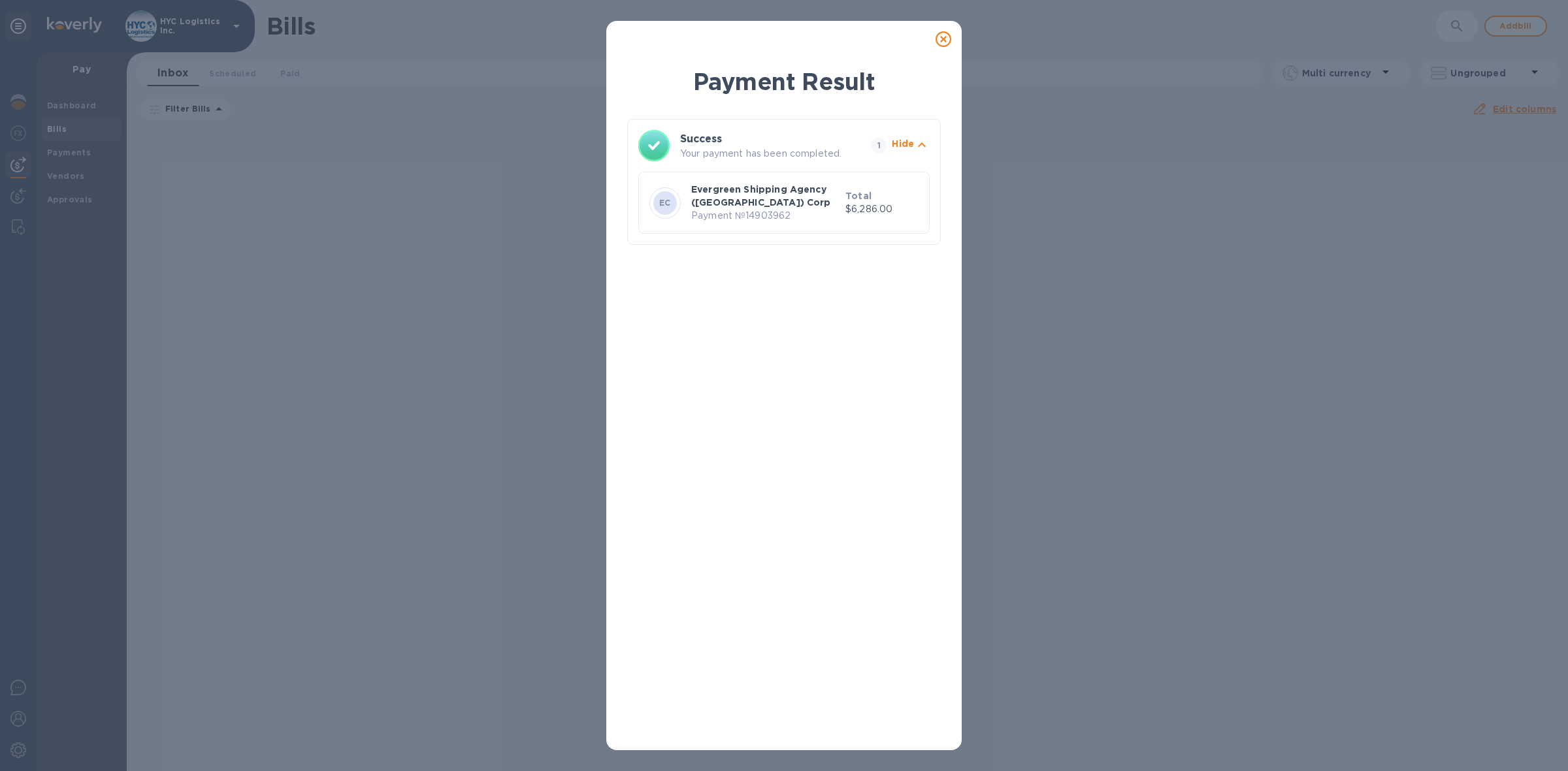
click at [941, 39] on icon at bounding box center [943, 39] width 16 height 16
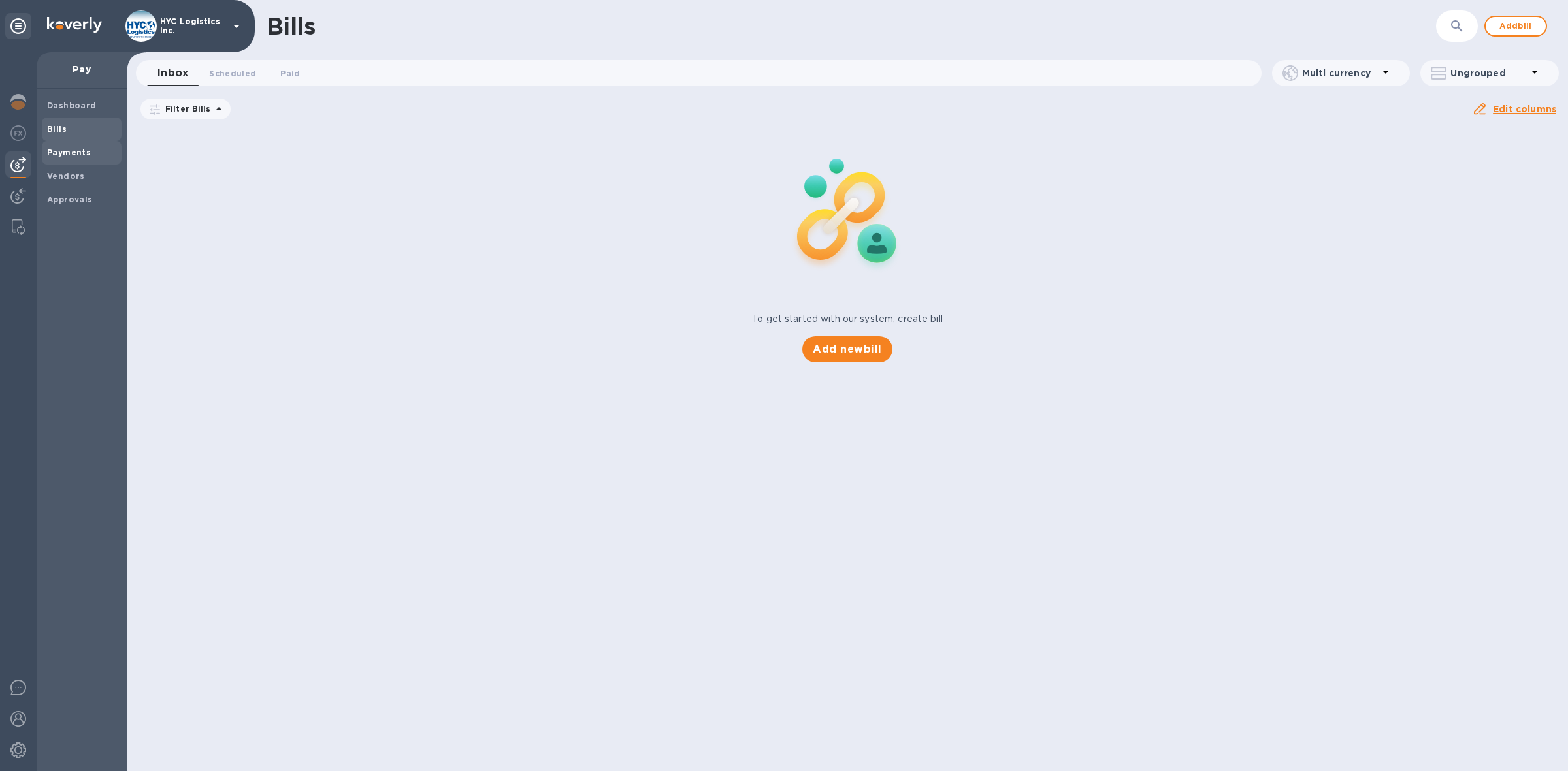
click at [75, 148] on b "Payments" at bounding box center [68, 152] width 44 height 10
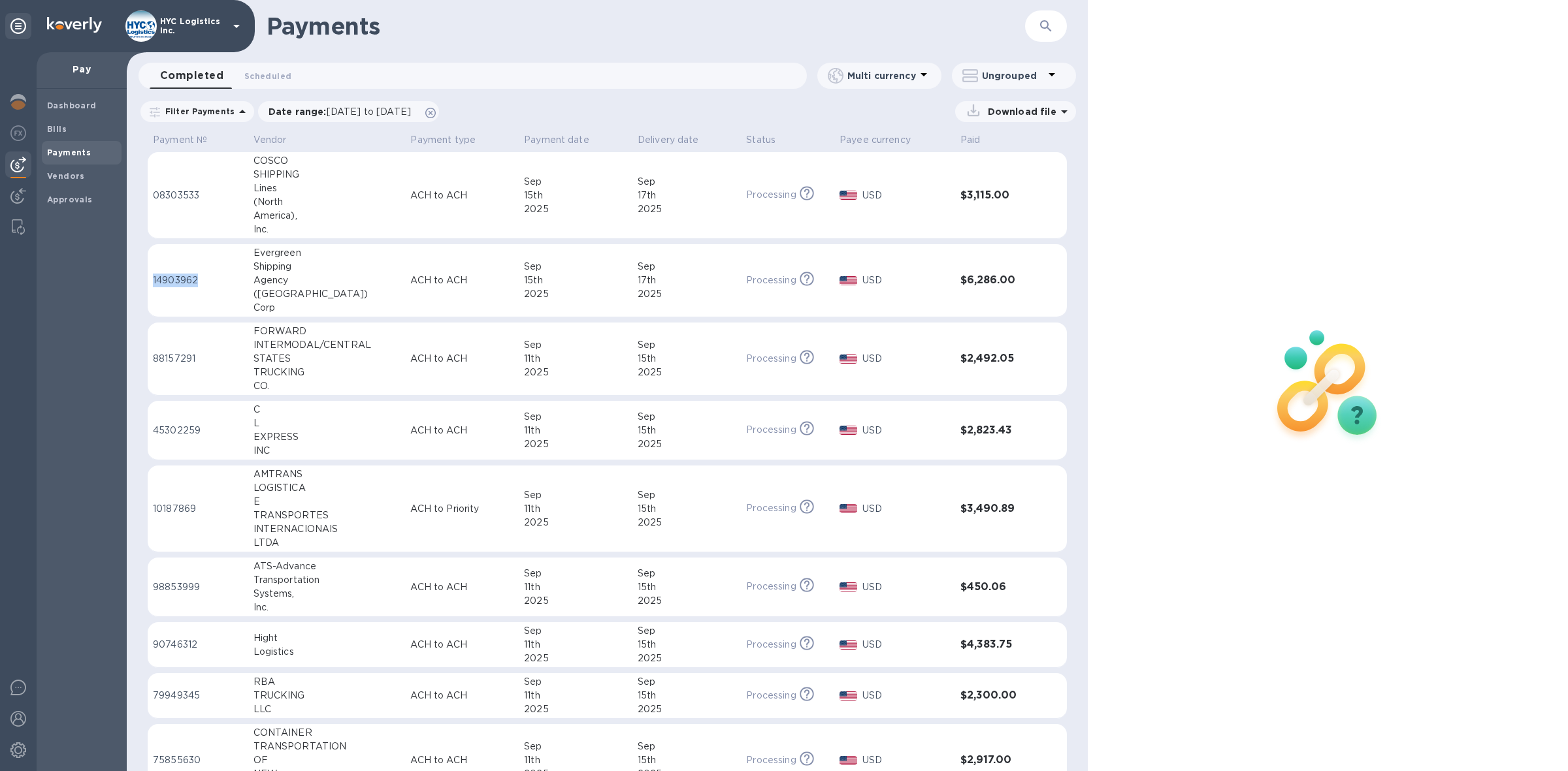
drag, startPoint x: 208, startPoint y: 282, endPoint x: 147, endPoint y: 283, distance: 61.0
click at [147, 283] on td "14903962" at bounding box center [197, 280] width 101 height 73
